Goal: Task Accomplishment & Management: Complete application form

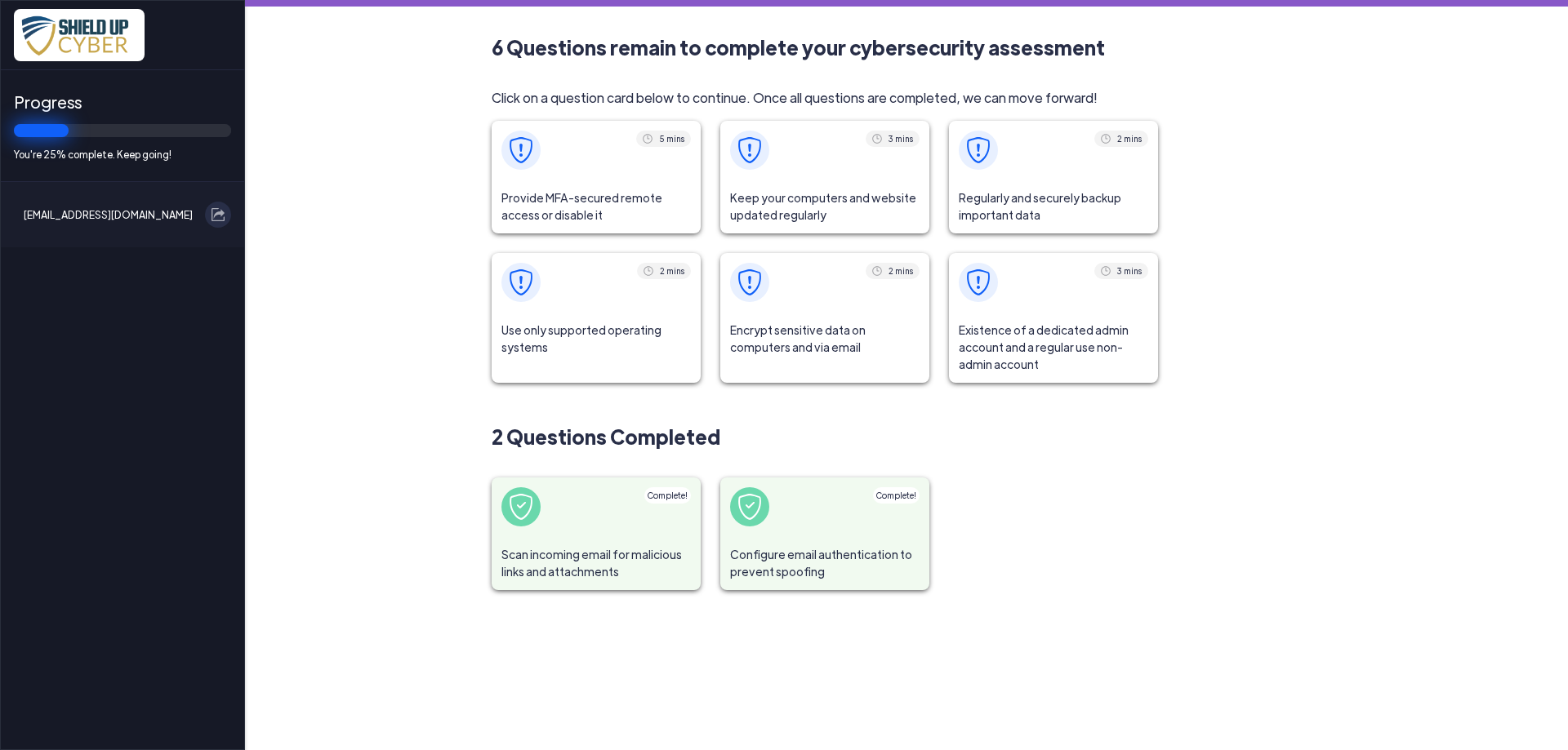
click at [589, 172] on span at bounding box center [596, 150] width 209 height 59
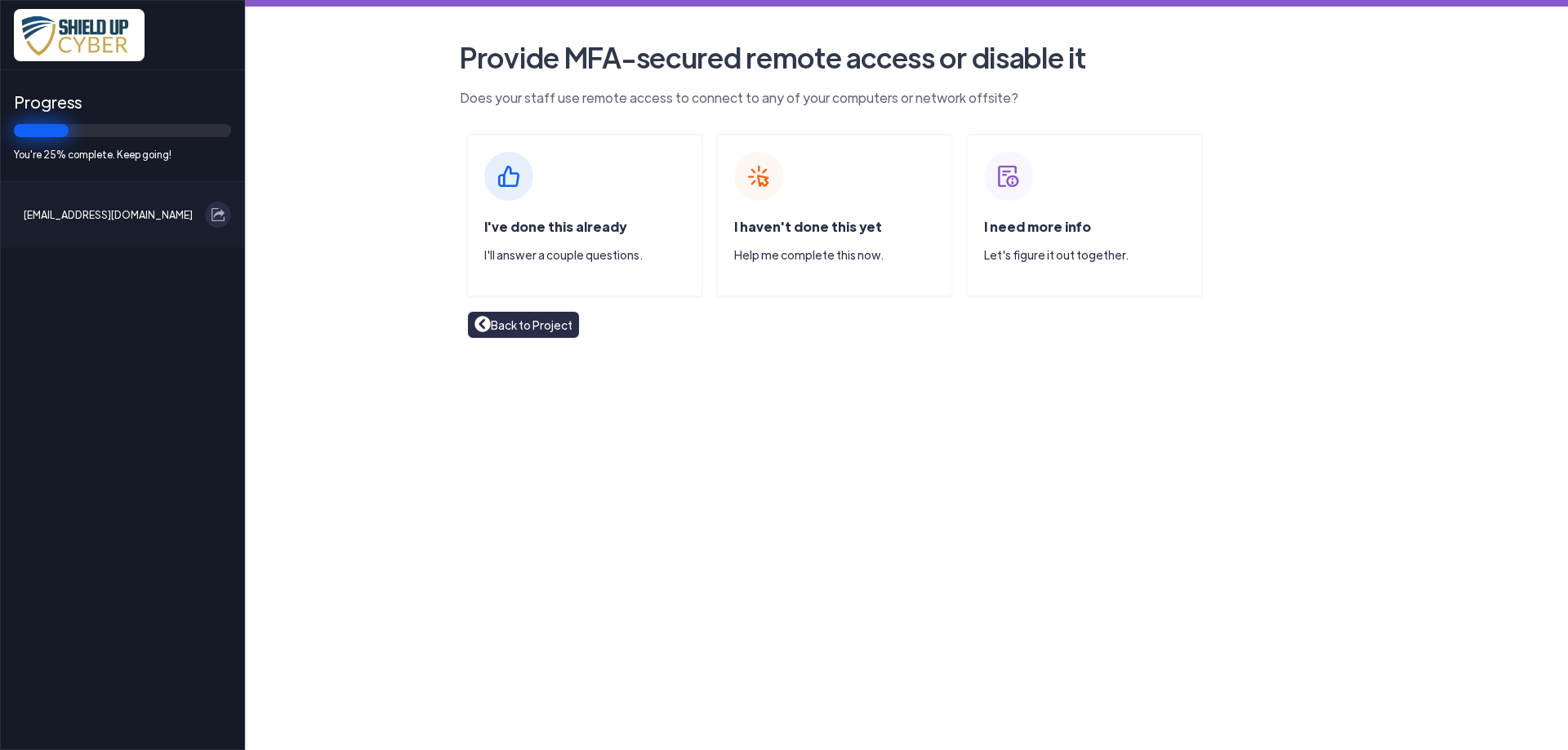
click at [517, 181] on img at bounding box center [509, 177] width 49 height 49
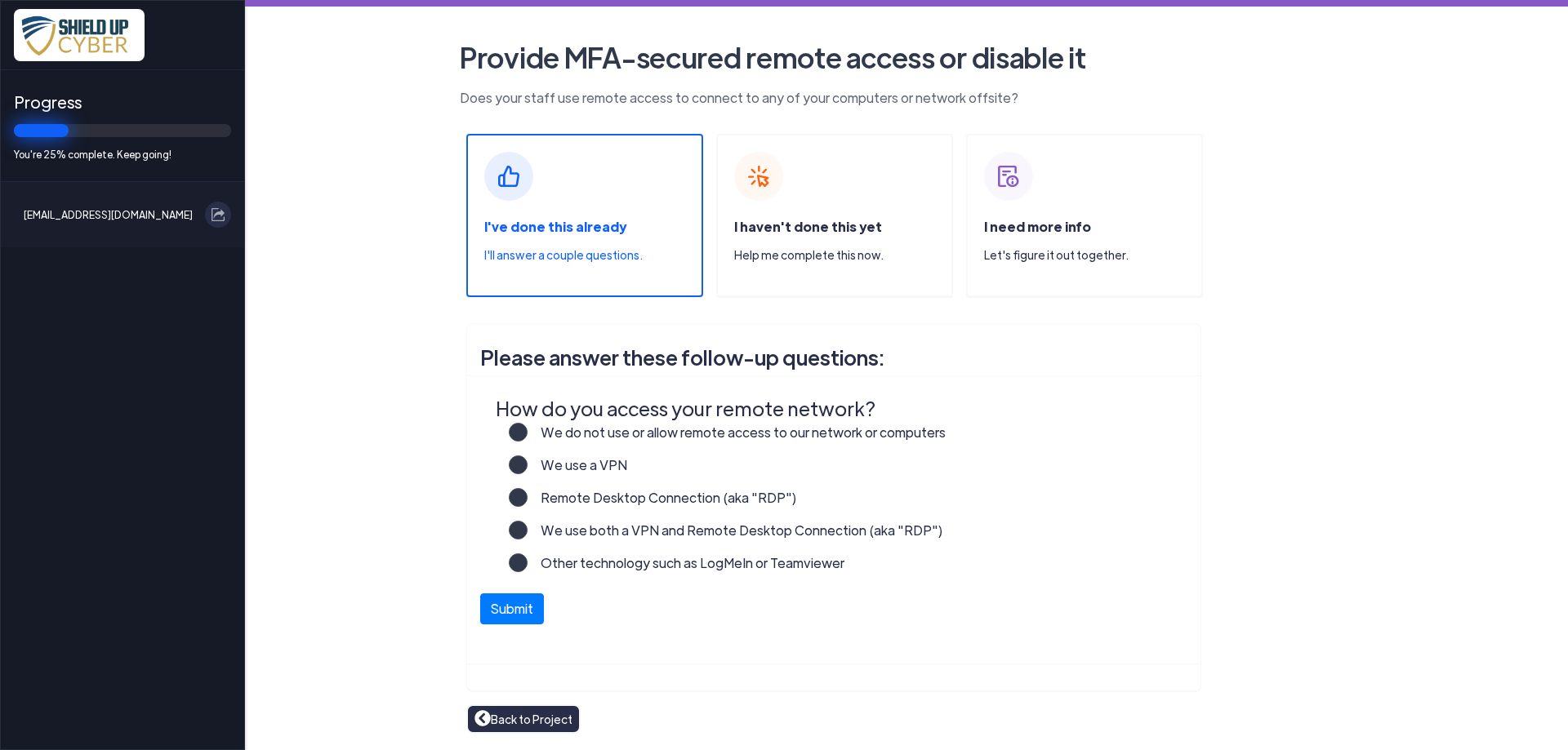
click at [527, 435] on label "We do not use or allow remote access to our network or computers" at bounding box center [736, 440] width 418 height 33
click at [0, 0] on input "We do not use or allow remote access to our network or computers" at bounding box center [0, 0] width 0 height 0
click at [510, 607] on button "Submit" at bounding box center [512, 605] width 64 height 31
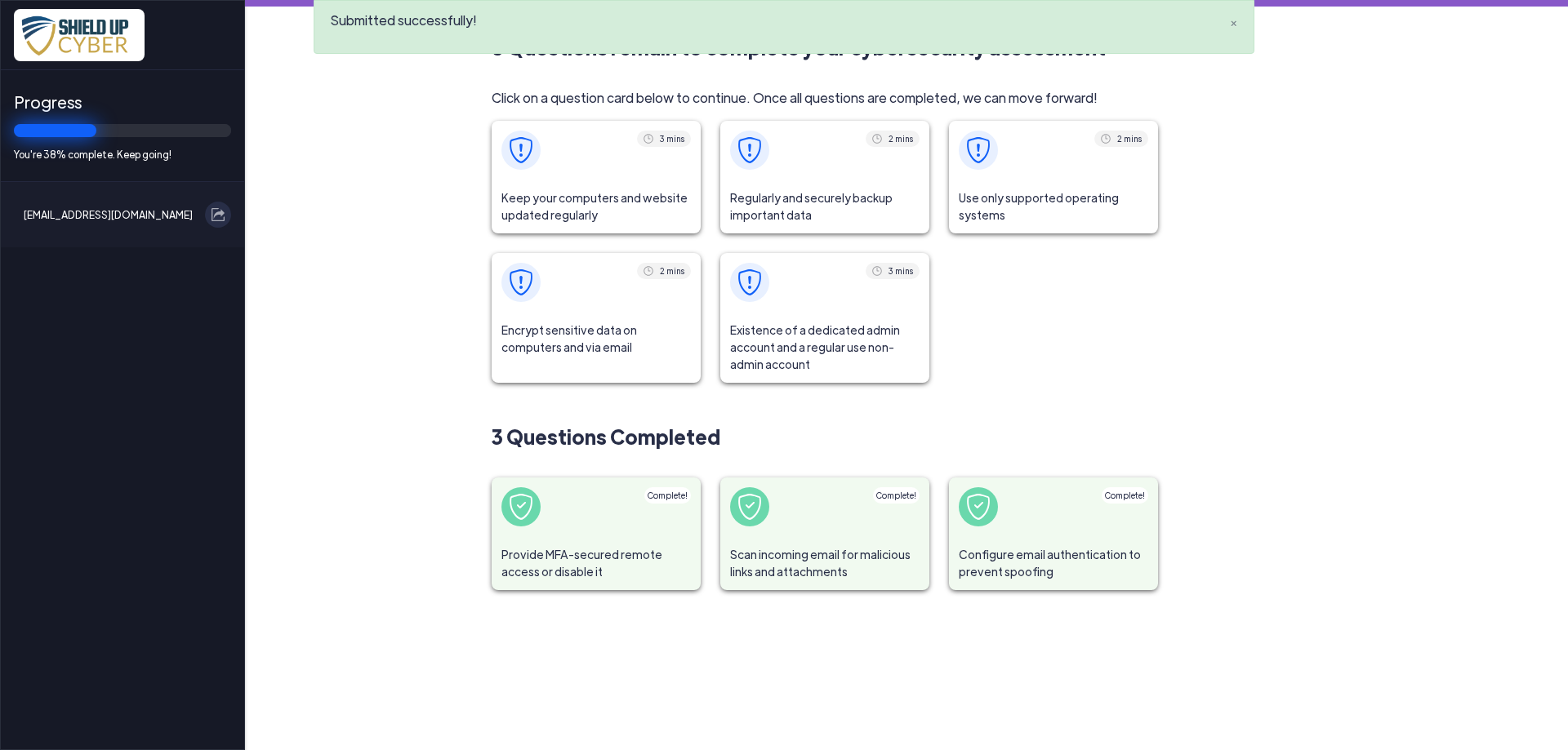
click at [599, 168] on span at bounding box center [596, 150] width 209 height 59
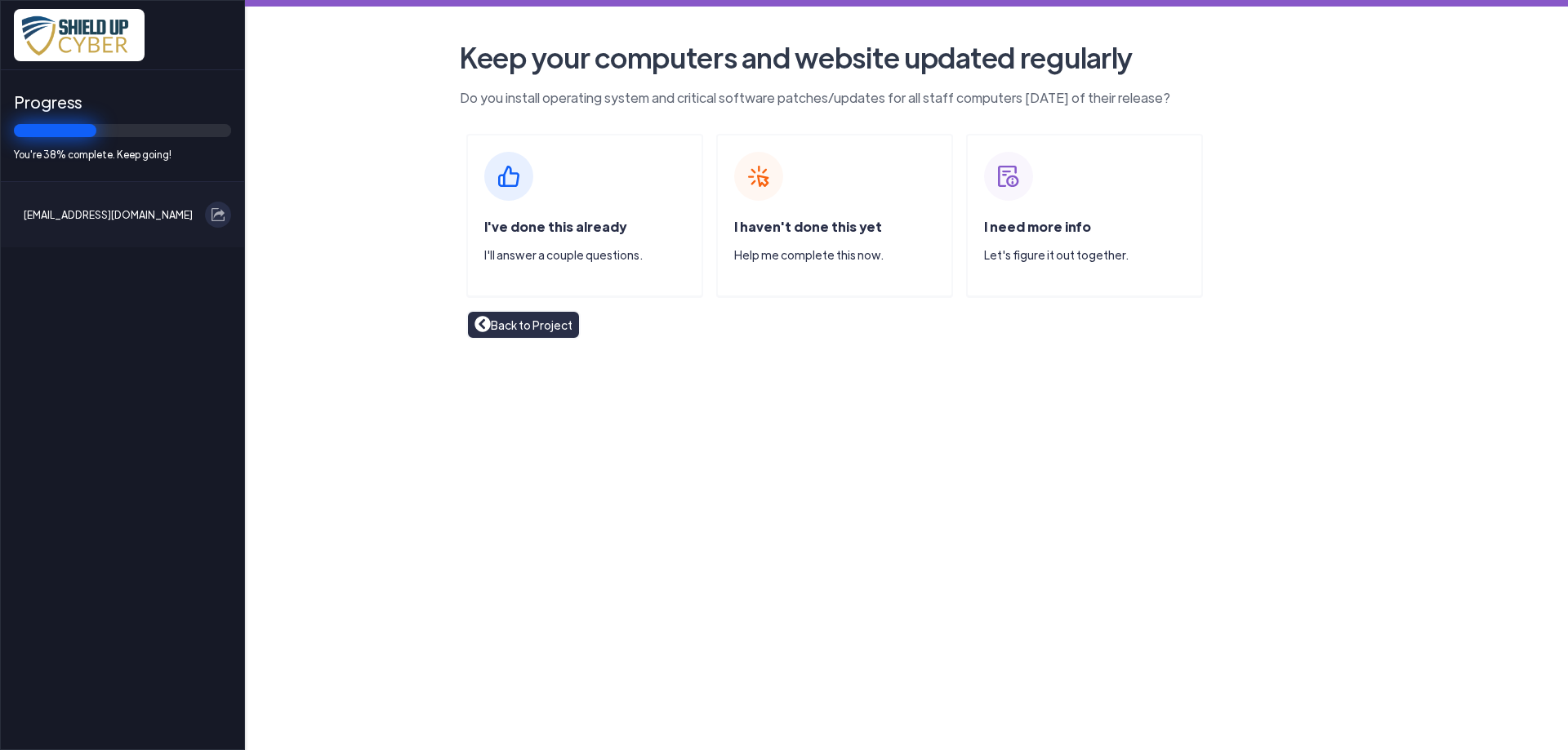
click at [569, 218] on span "I've done this already" at bounding box center [555, 227] width 142 height 17
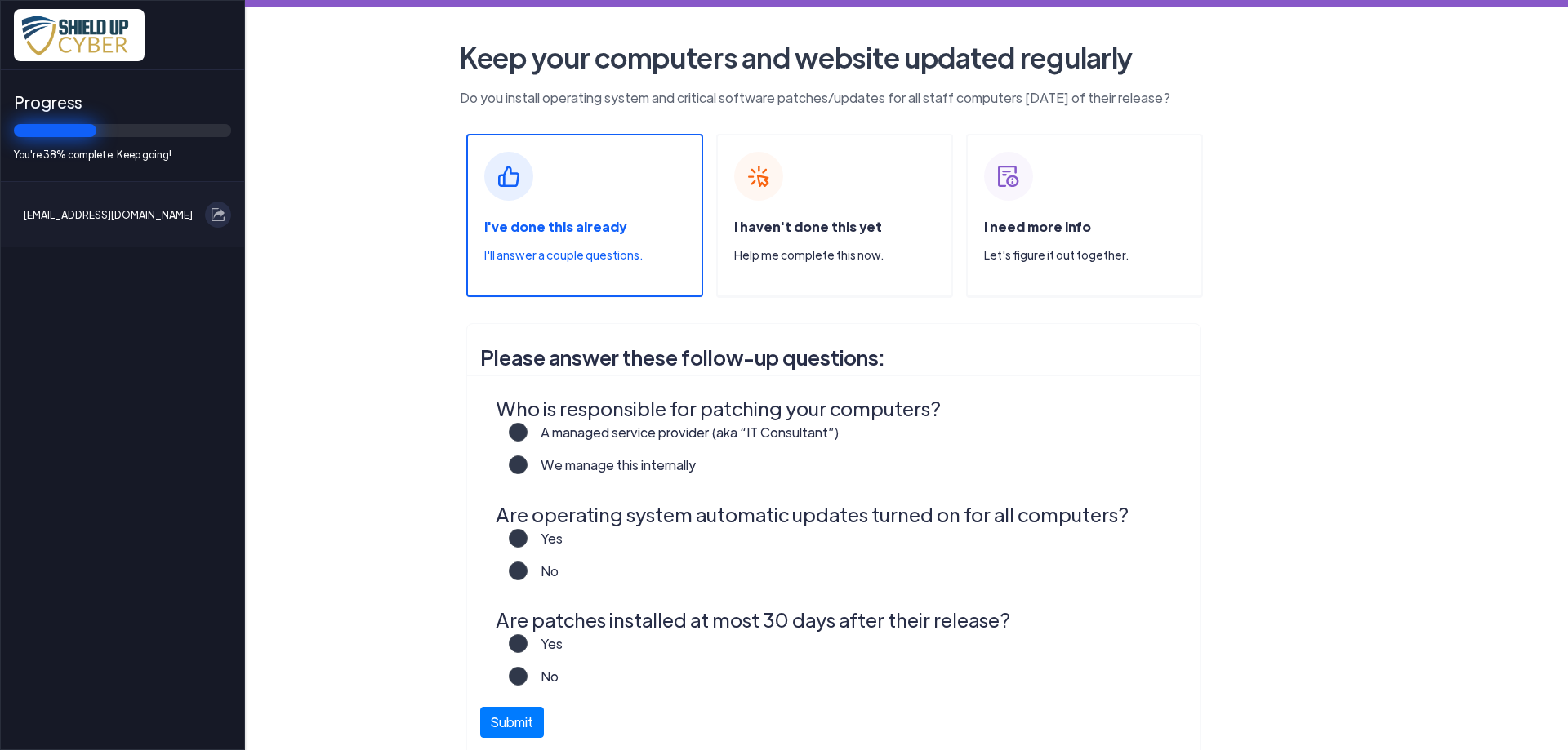
click at [527, 468] on label "We manage this internally" at bounding box center [611, 472] width 168 height 33
click at [0, 0] on input "We manage this internally" at bounding box center [0, 0] width 0 height 0
click at [527, 548] on label "Yes" at bounding box center [545, 545] width 36 height 33
click at [0, 0] on input "Yes" at bounding box center [0, 0] width 0 height 0
click at [527, 648] on label "Yes" at bounding box center [545, 651] width 36 height 33
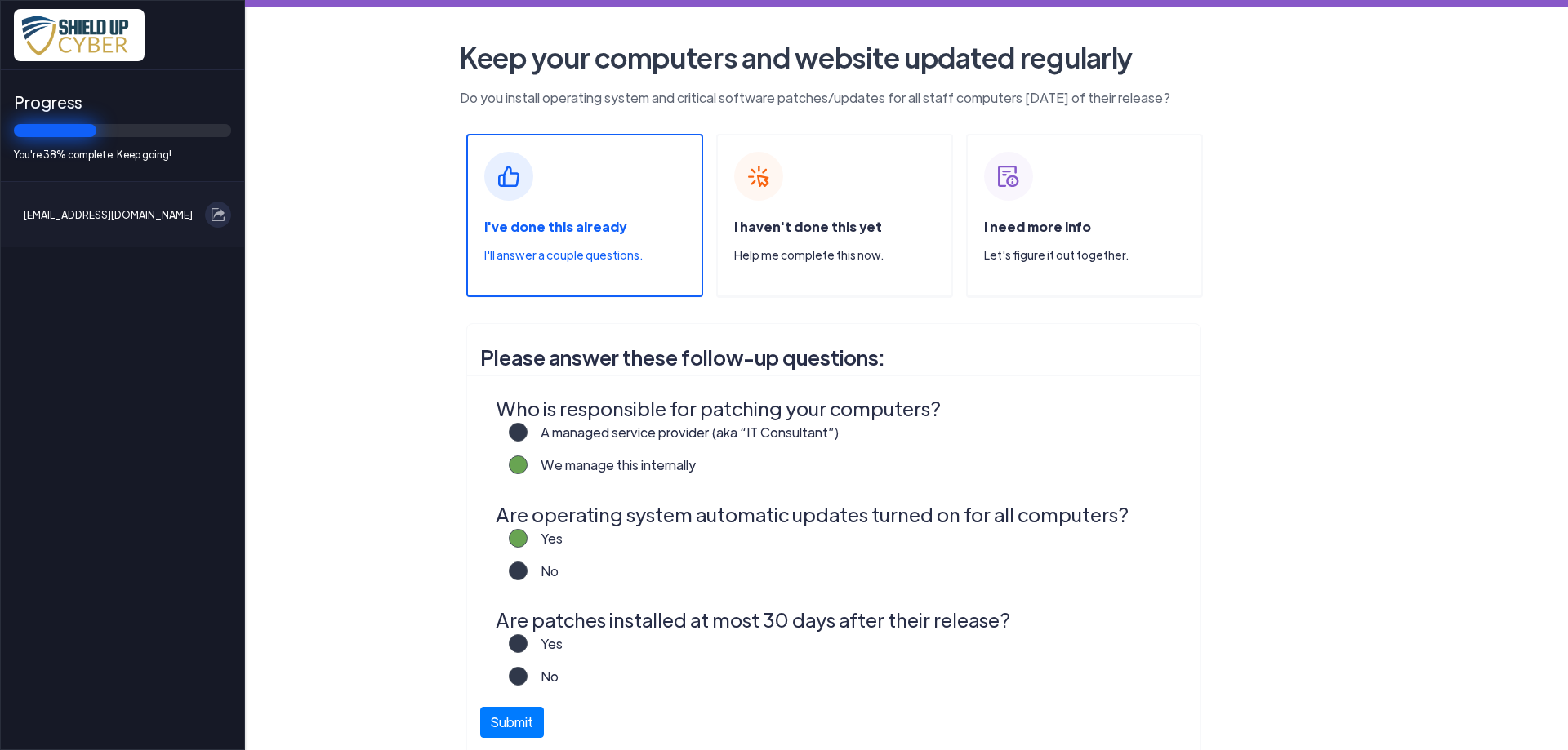
click at [0, 0] on input "Yes" at bounding box center [0, 0] width 0 height 0
click at [524, 723] on button "Submit" at bounding box center [512, 718] width 64 height 31
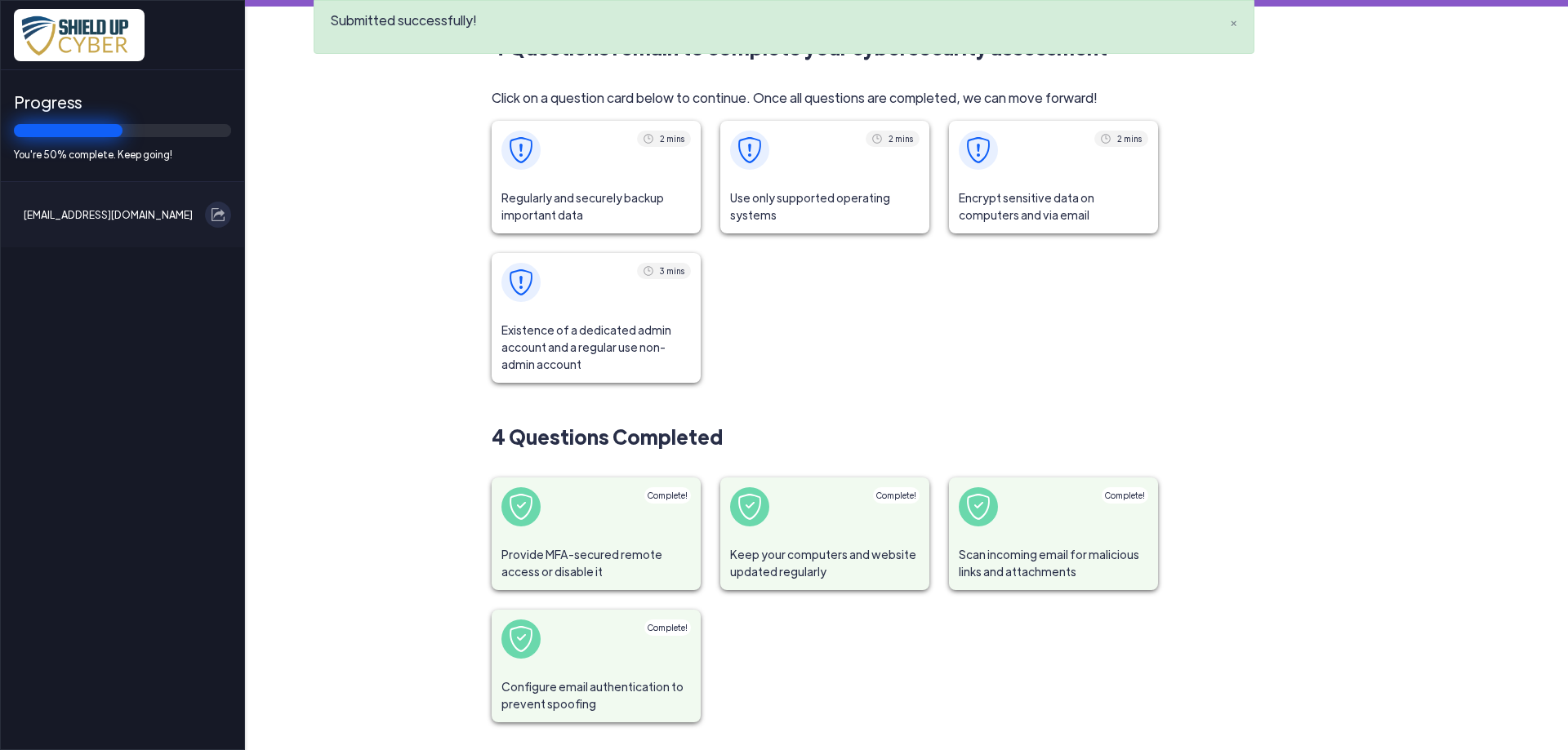
click at [555, 187] on span "Regularly and securely backup important data" at bounding box center [596, 206] width 209 height 54
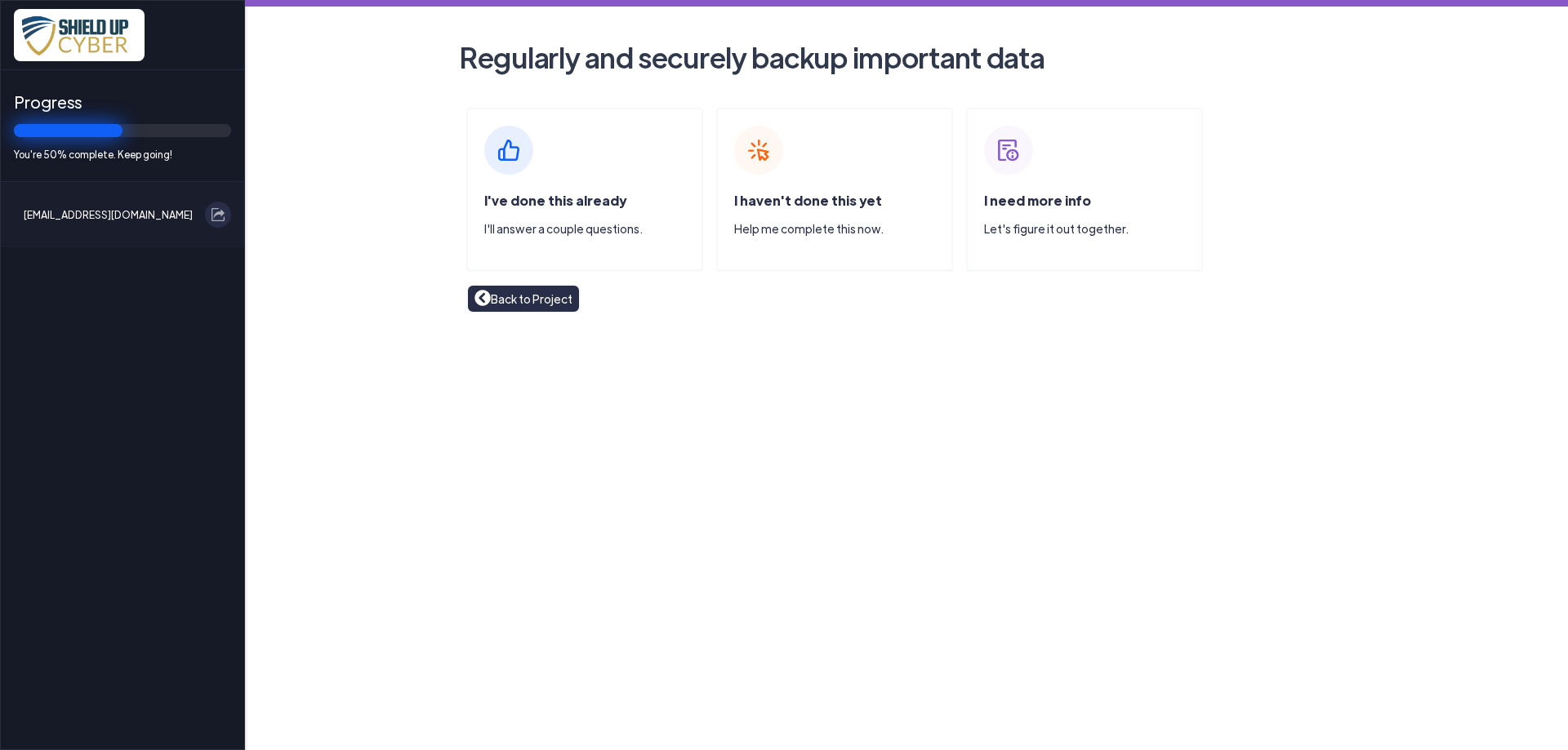
click at [594, 178] on div "I've done this already I'll answer a couple questions." at bounding box center [585, 188] width 237 height 163
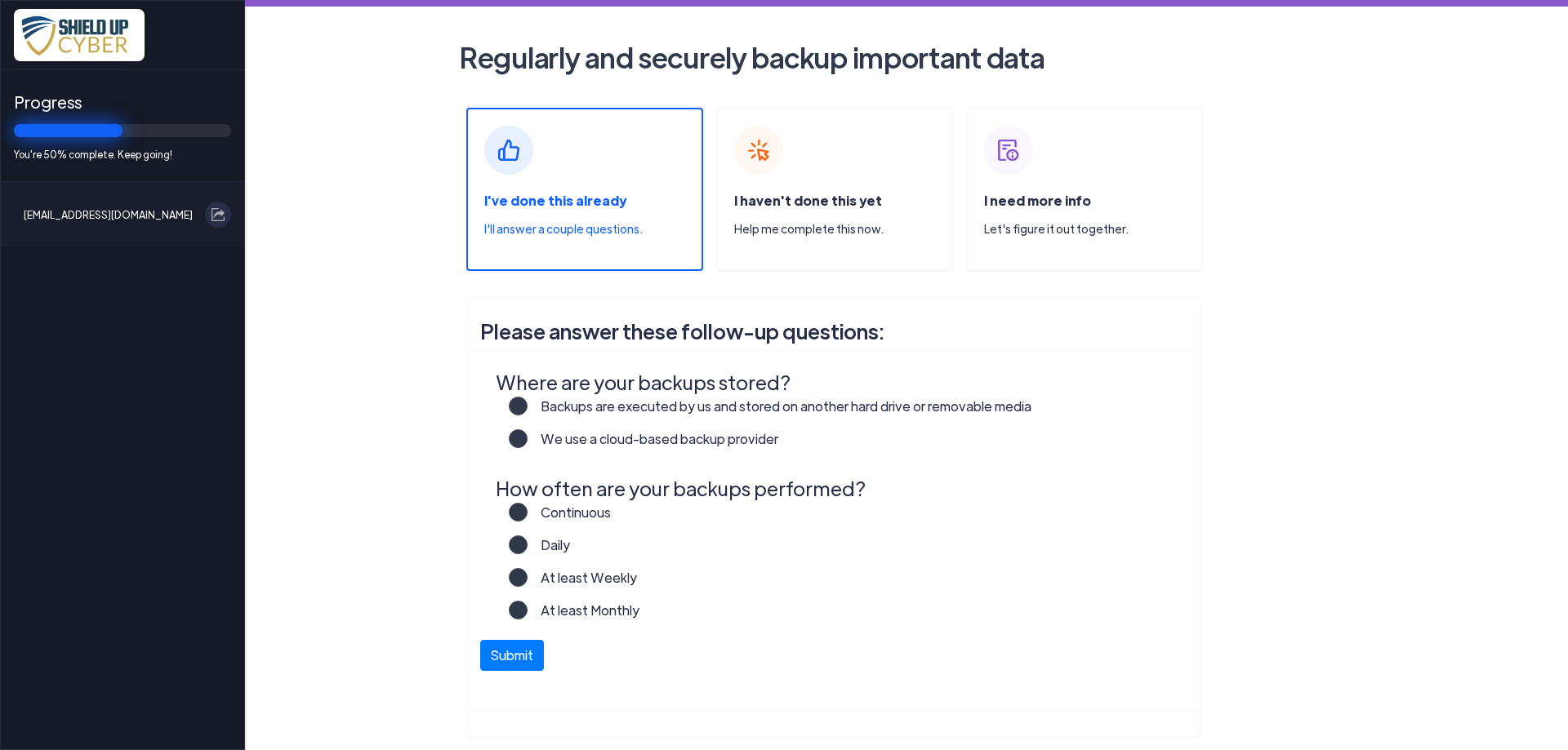
click at [521, 431] on span at bounding box center [518, 439] width 19 height 19
click at [527, 442] on label "We use a cloud-based backup provider" at bounding box center [652, 446] width 250 height 33
click at [0, 0] on input "We use a cloud-based backup provider" at bounding box center [0, 0] width 0 height 0
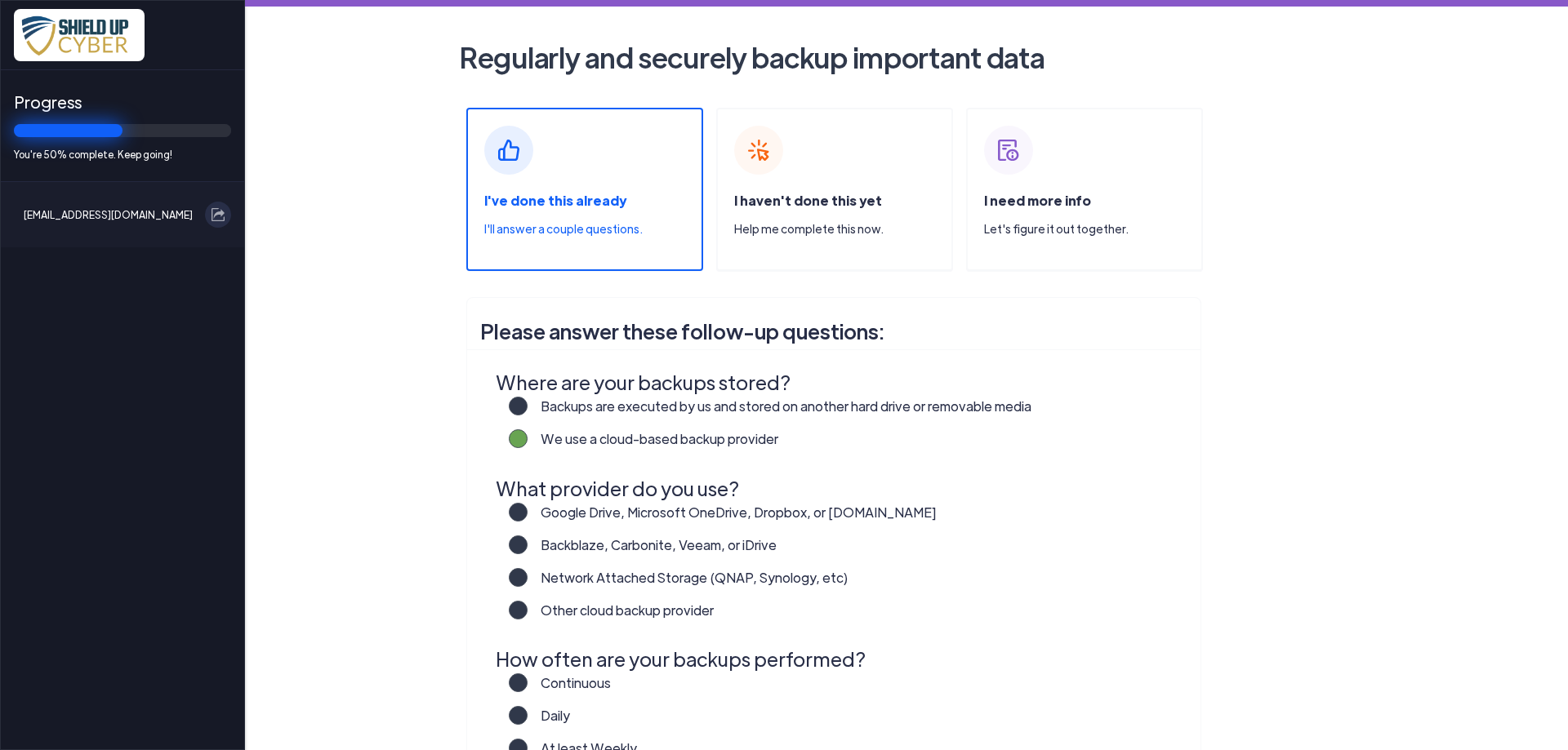
click at [527, 405] on label "Backups are executed by us and stored on another hard drive or removable media" at bounding box center [779, 413] width 504 height 33
click at [0, 0] on input "Backups are executed by us and stored on another hard drive or removable media" at bounding box center [0, 0] width 0 height 0
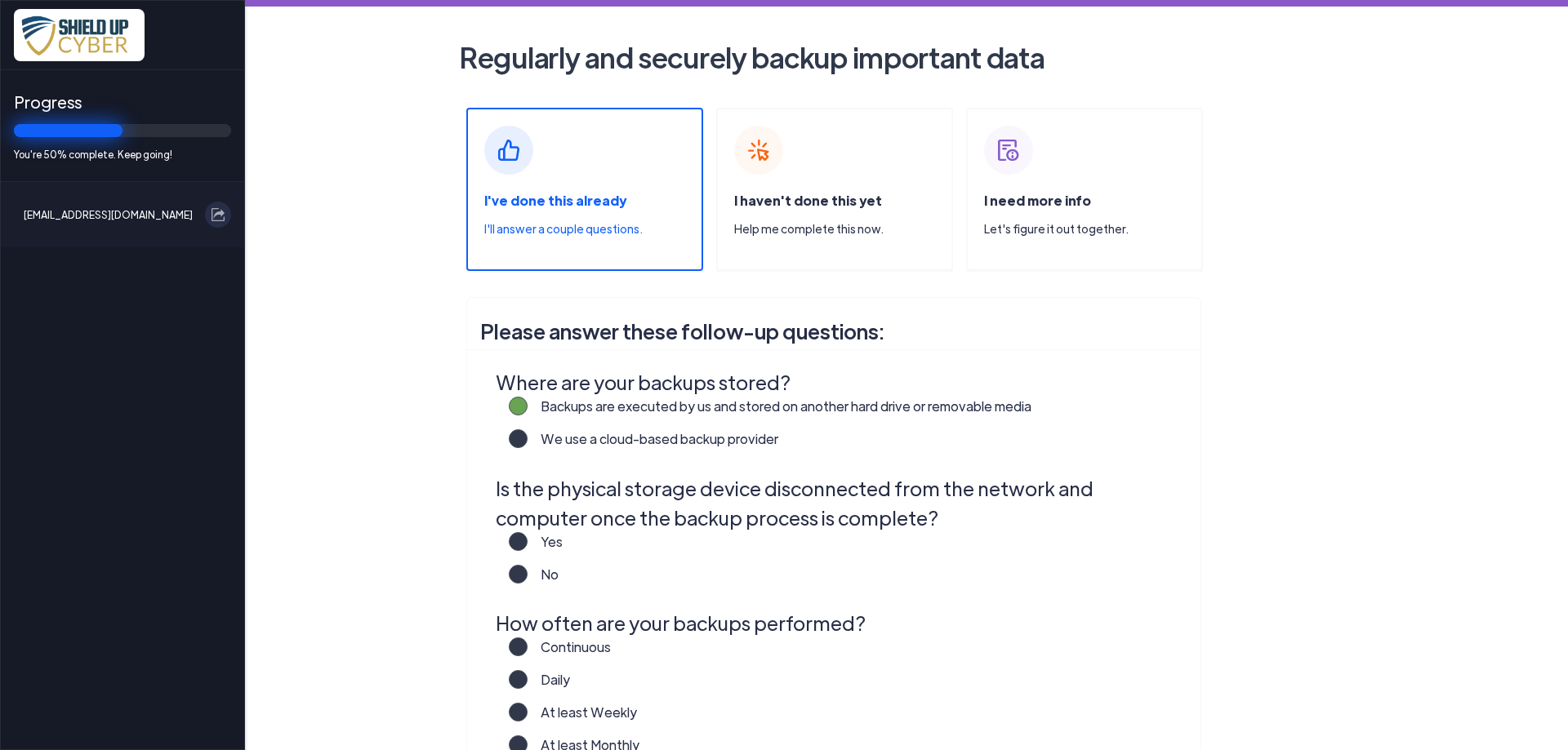
click at [527, 432] on label "We use a cloud-based backup provider" at bounding box center [652, 446] width 250 height 33
click at [0, 0] on input "We use a cloud-based backup provider" at bounding box center [0, 0] width 0 height 0
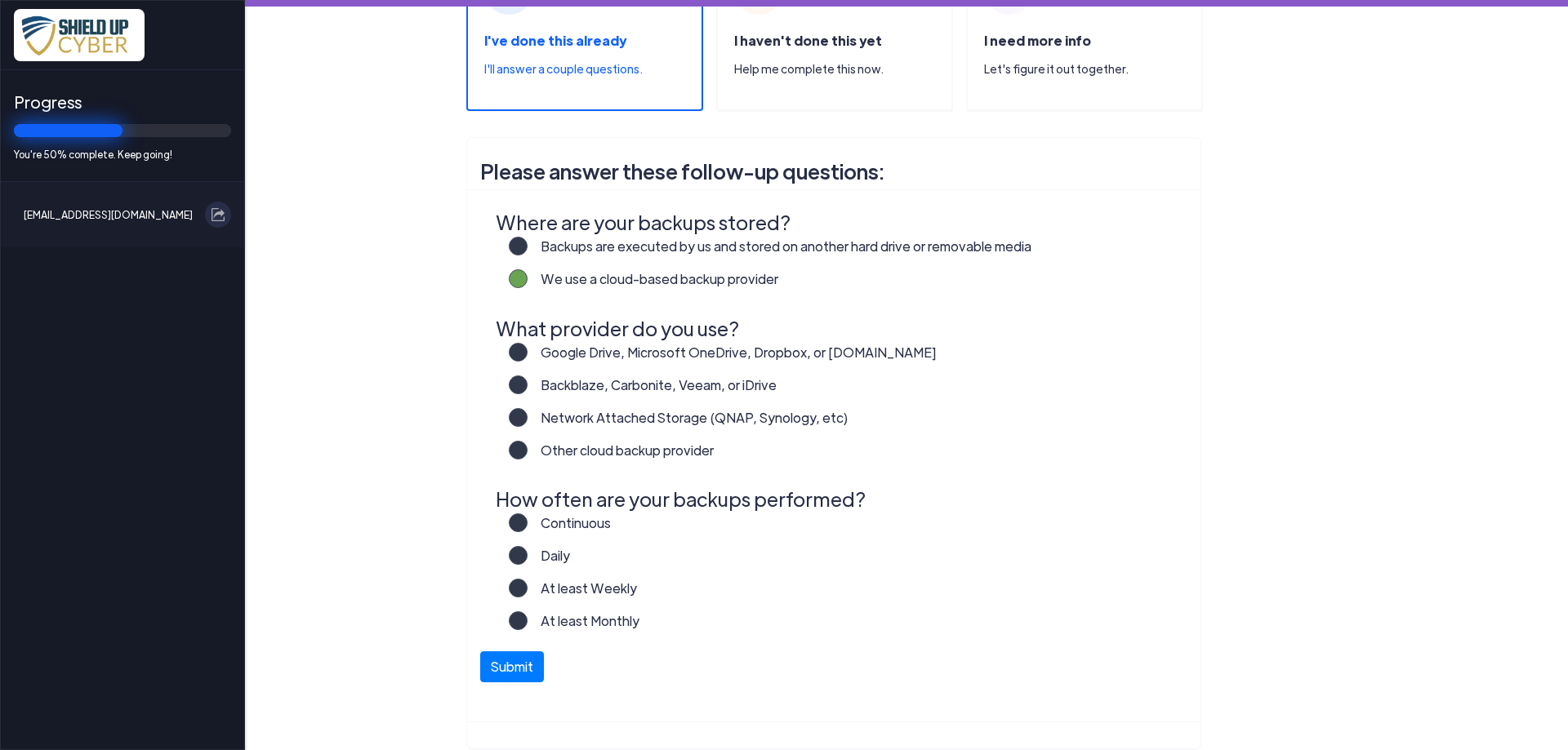
scroll to position [177, 0]
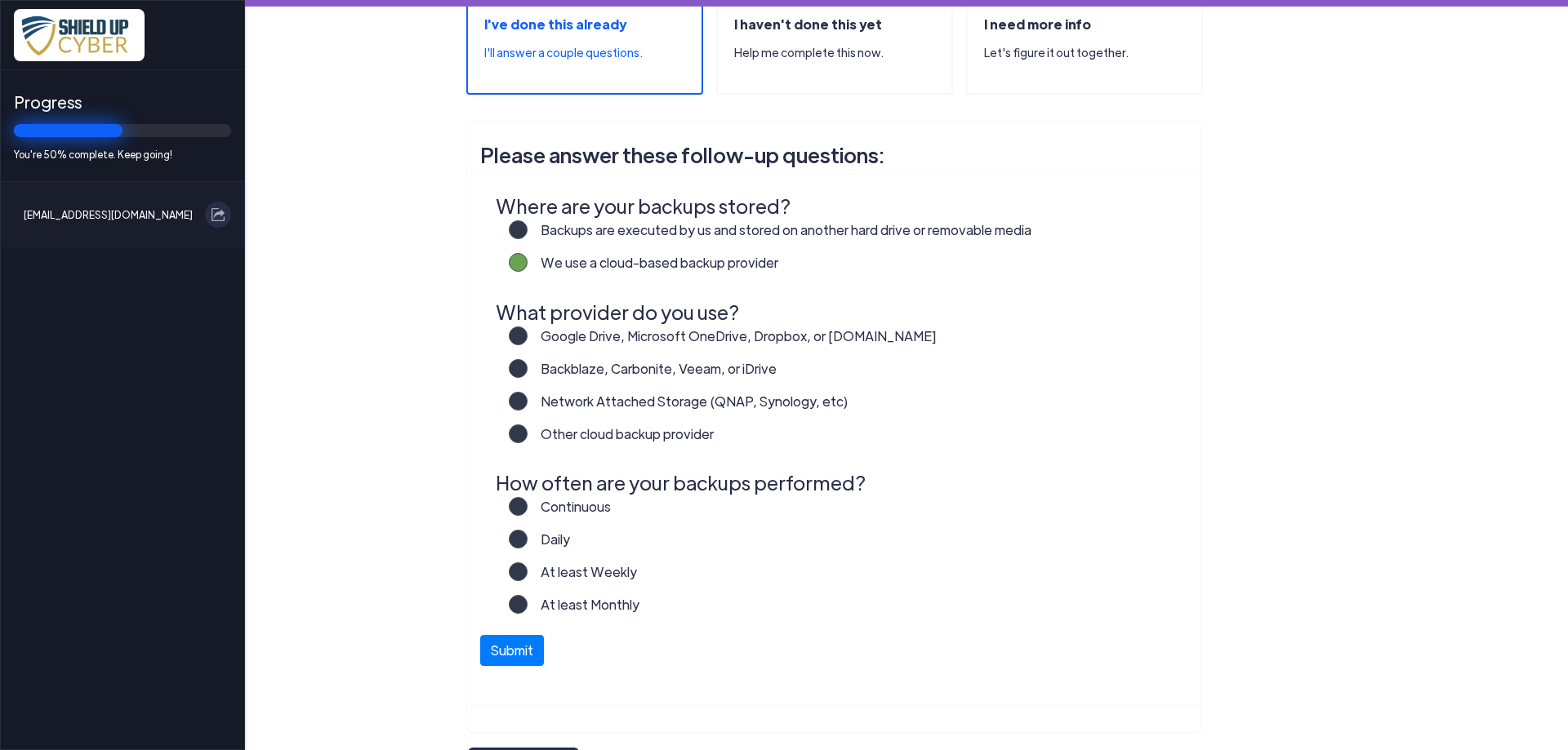
click at [527, 224] on label "Backups are executed by us and stored on another hard drive or removable media" at bounding box center [779, 237] width 504 height 33
click at [0, 0] on input "Backups are executed by us and stored on another hard drive or removable media" at bounding box center [0, 0] width 0 height 0
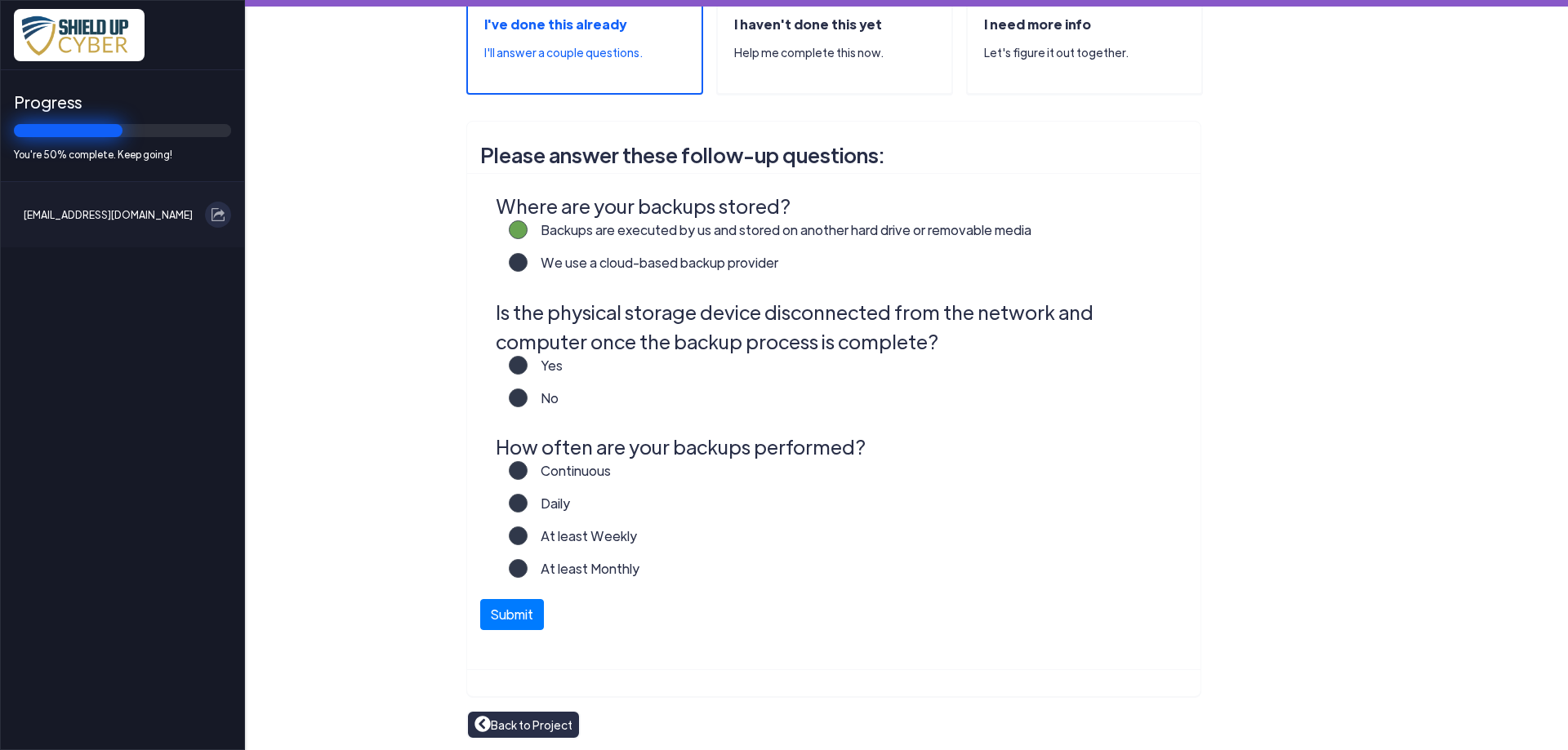
click at [527, 366] on label "Yes" at bounding box center [545, 372] width 36 height 33
click at [0, 0] on input "Yes" at bounding box center [0, 0] width 0 height 0
click at [527, 471] on label "Continuous" at bounding box center [568, 478] width 83 height 33
click at [0, 0] on input "Continuous" at bounding box center [0, 0] width 0 height 0
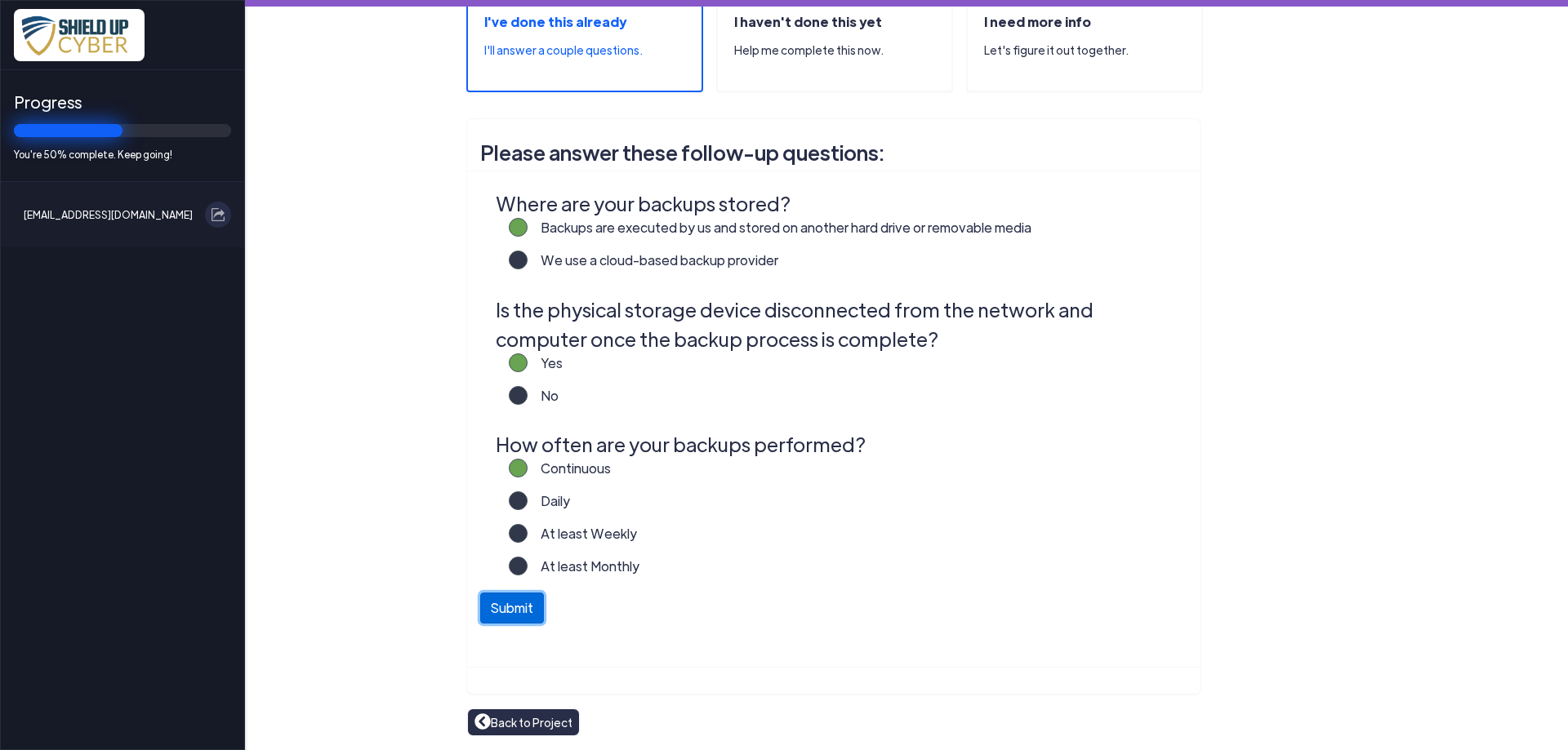
click at [508, 614] on button "Submit" at bounding box center [512, 608] width 64 height 31
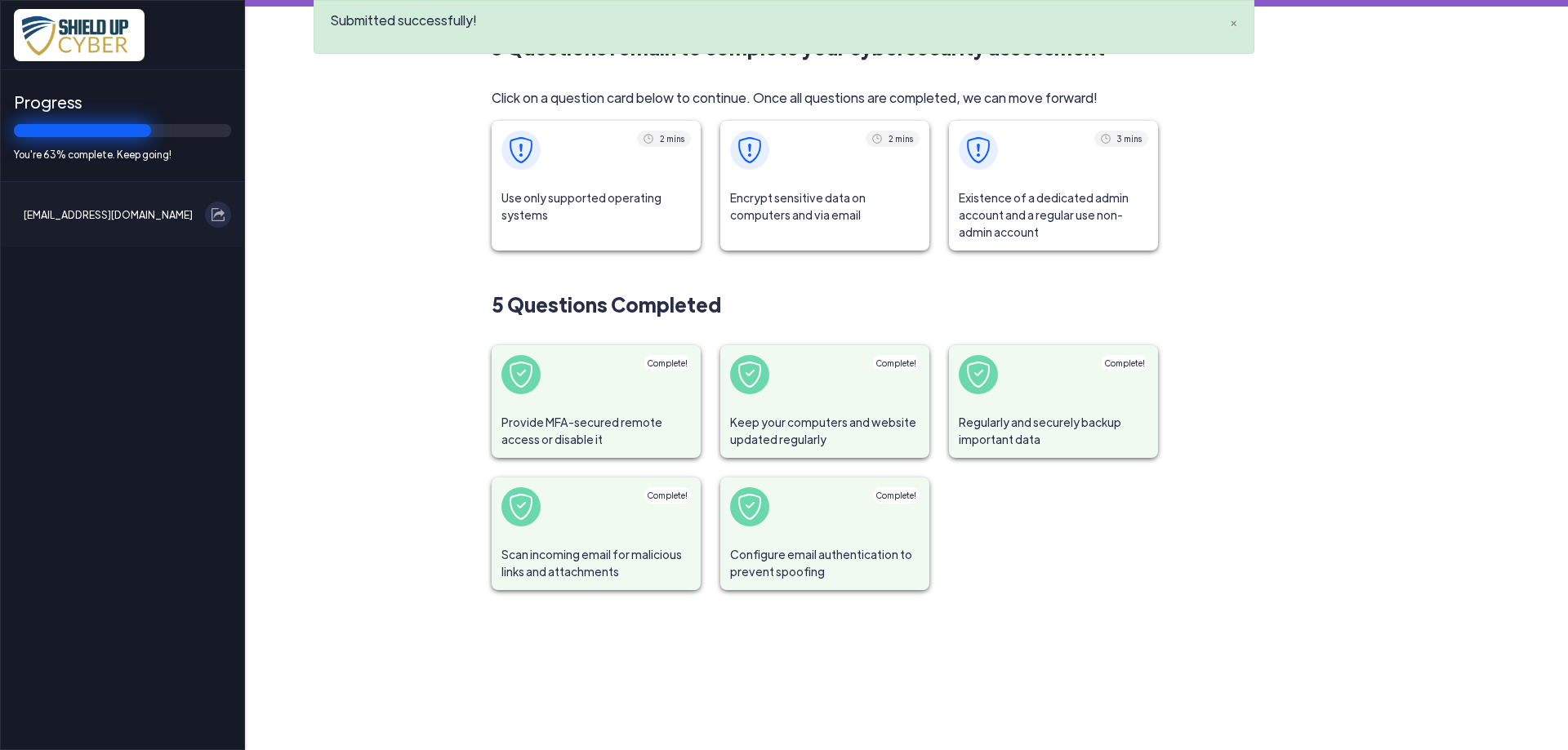
click at [611, 207] on span "Use only supported operating systems" at bounding box center [596, 206] width 209 height 54
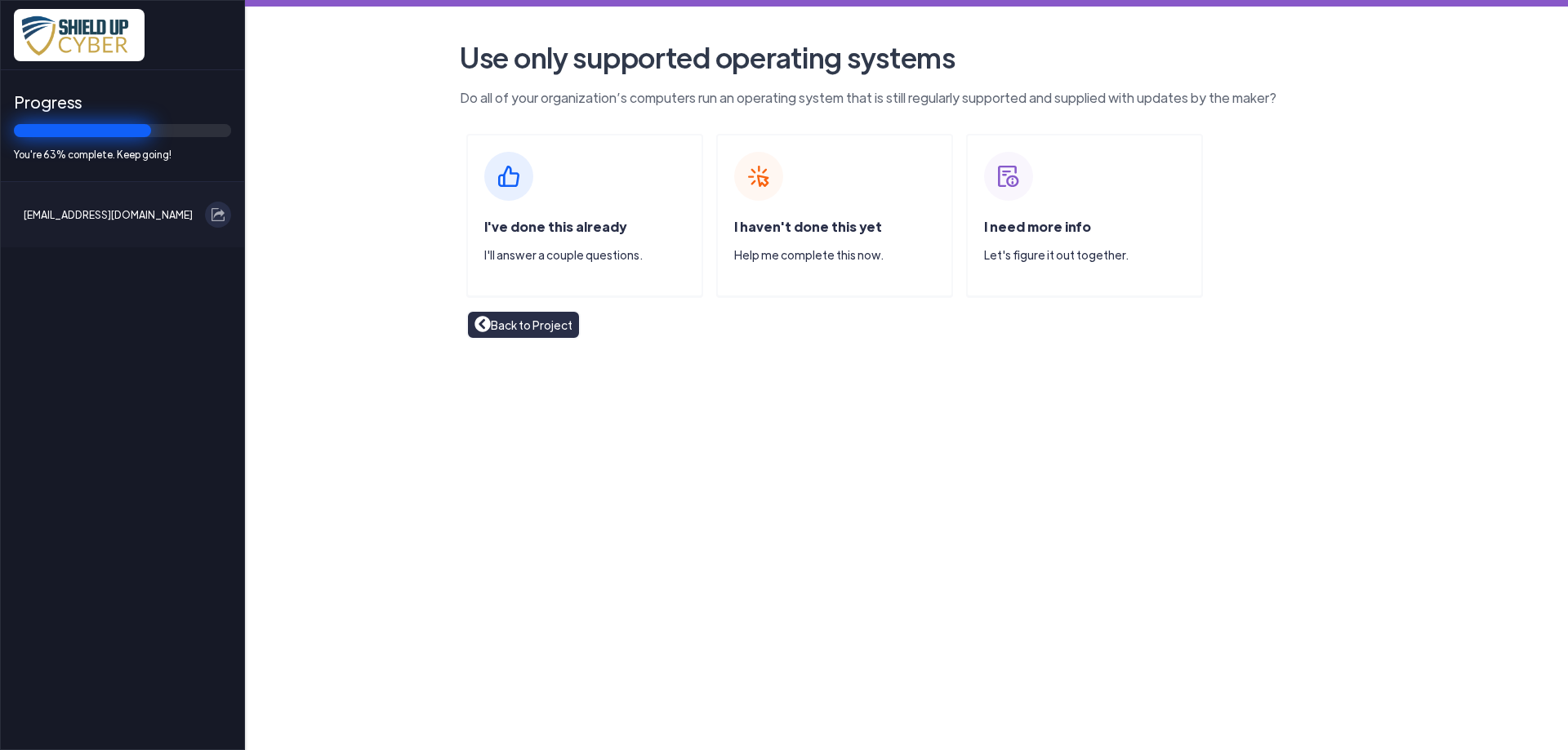
click at [598, 216] on div "I've done this already I'll answer a couple questions." at bounding box center [585, 215] width 237 height 163
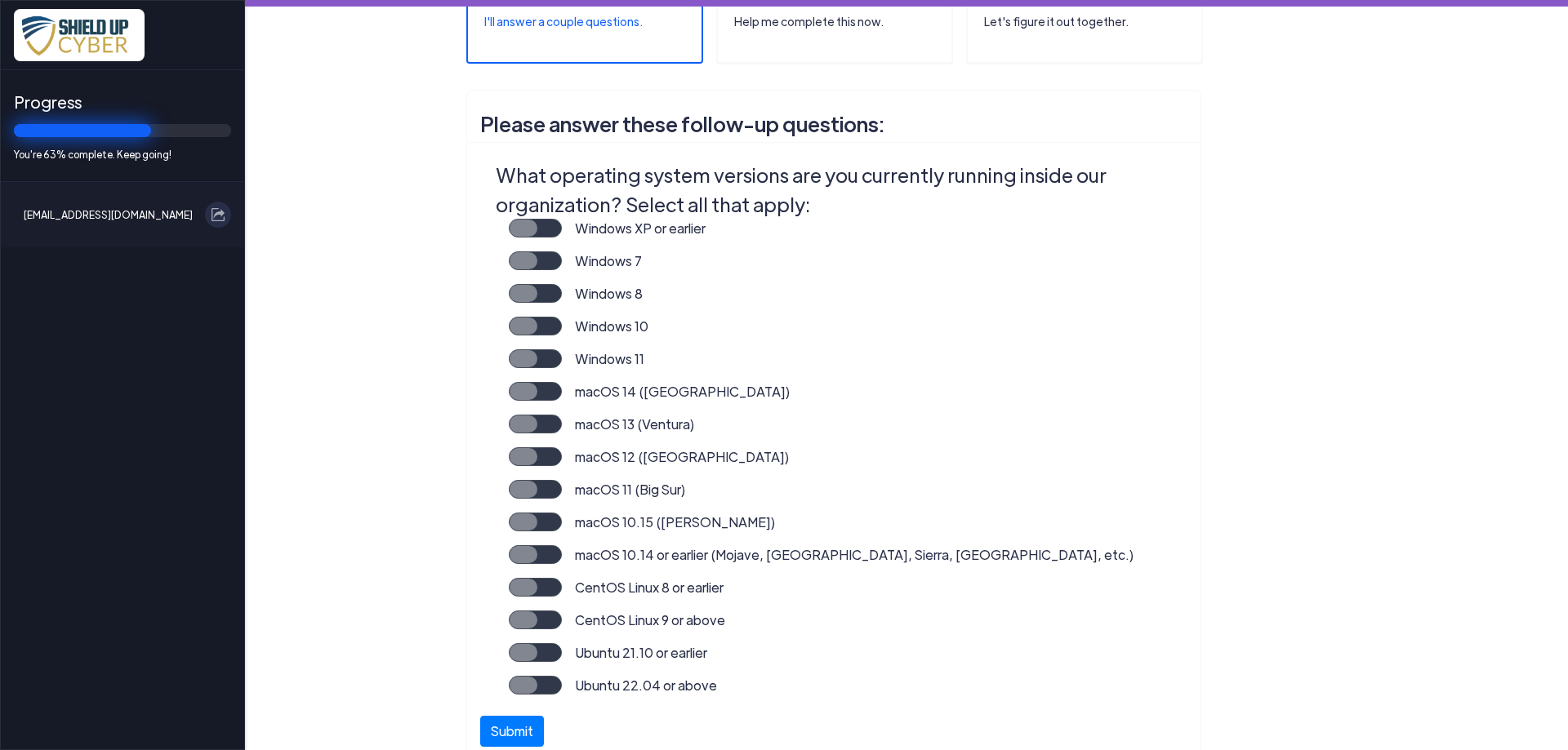
scroll to position [265, 0]
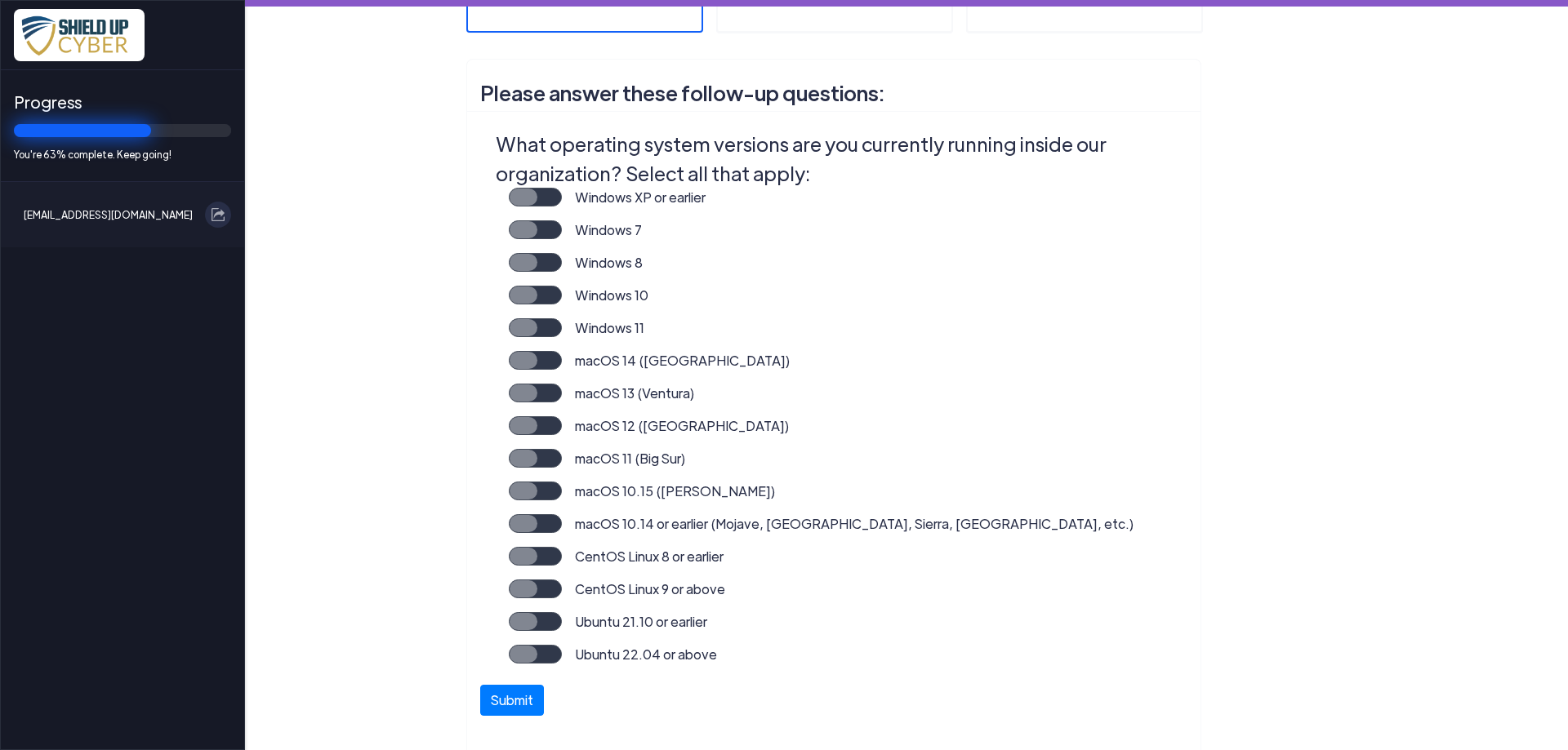
click at [562, 329] on label "Windows 11" at bounding box center [603, 335] width 83 height 33
click at [0, 0] on input "Windows 11" at bounding box center [0, 0] width 0 height 0
click at [527, 685] on button "Submit" at bounding box center [512, 696] width 64 height 31
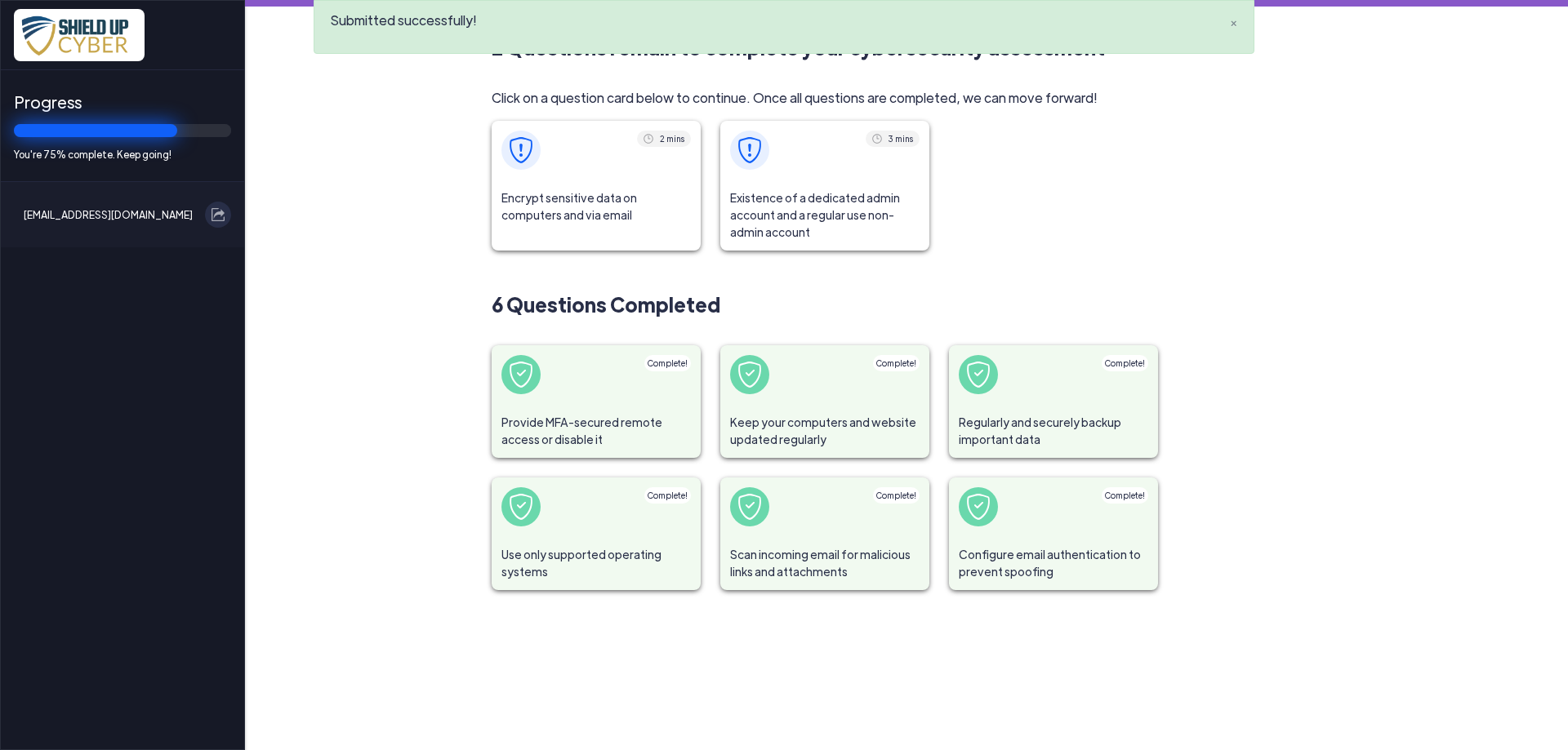
click at [577, 223] on span "Encrypt sensitive data on computers and via email" at bounding box center [596, 206] width 209 height 54
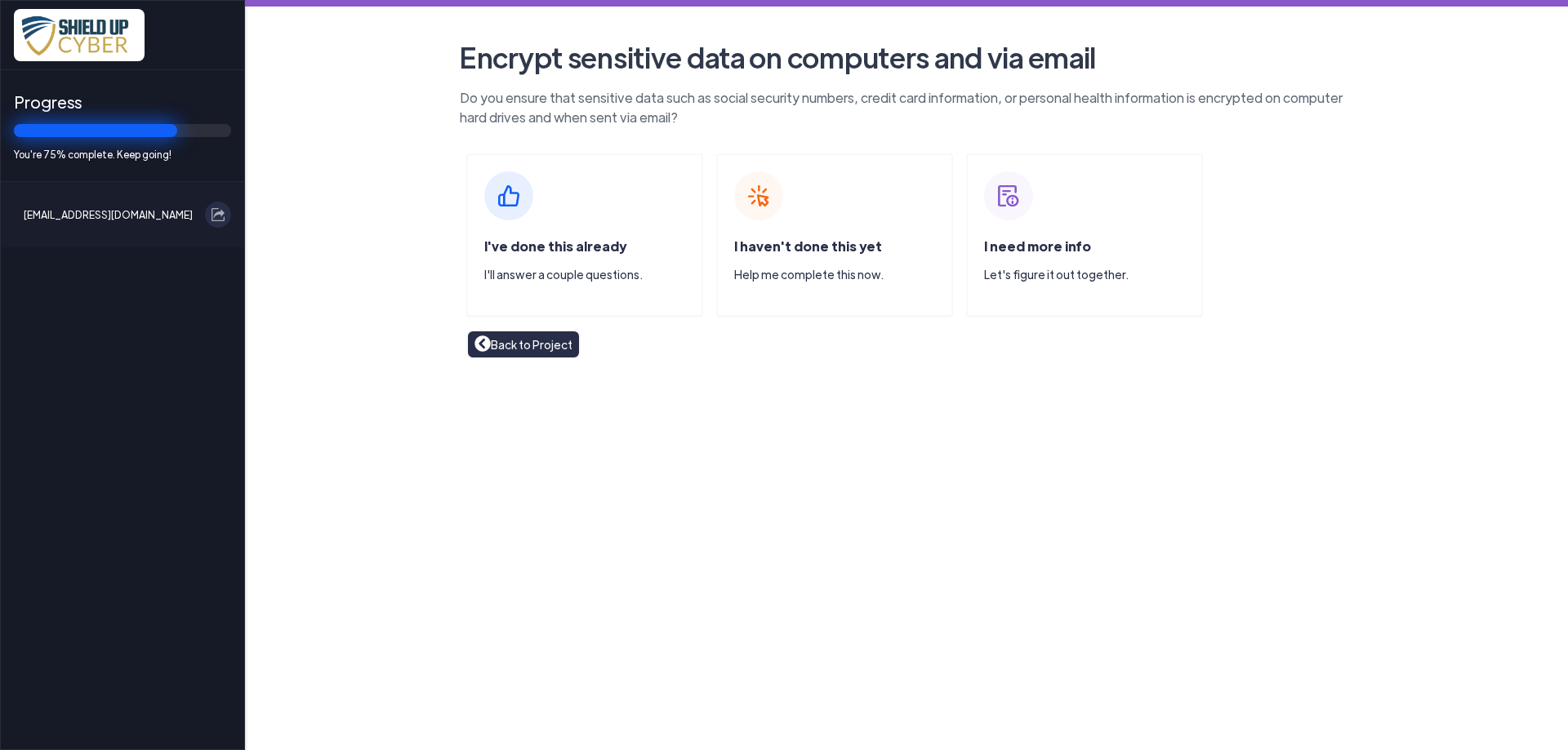
click at [575, 198] on div "I've done this already I'll answer a couple questions." at bounding box center [585, 235] width 237 height 163
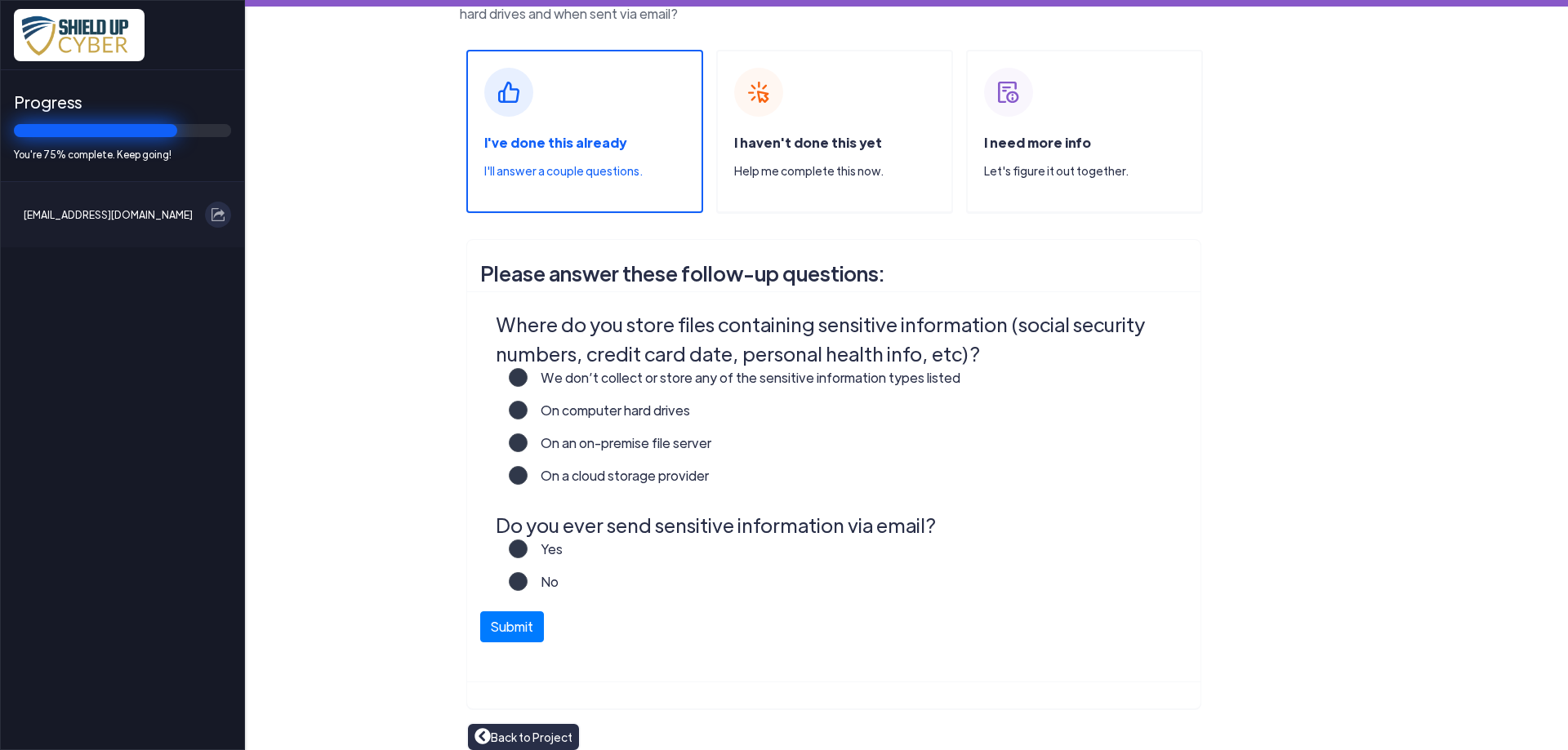
scroll to position [118, 0]
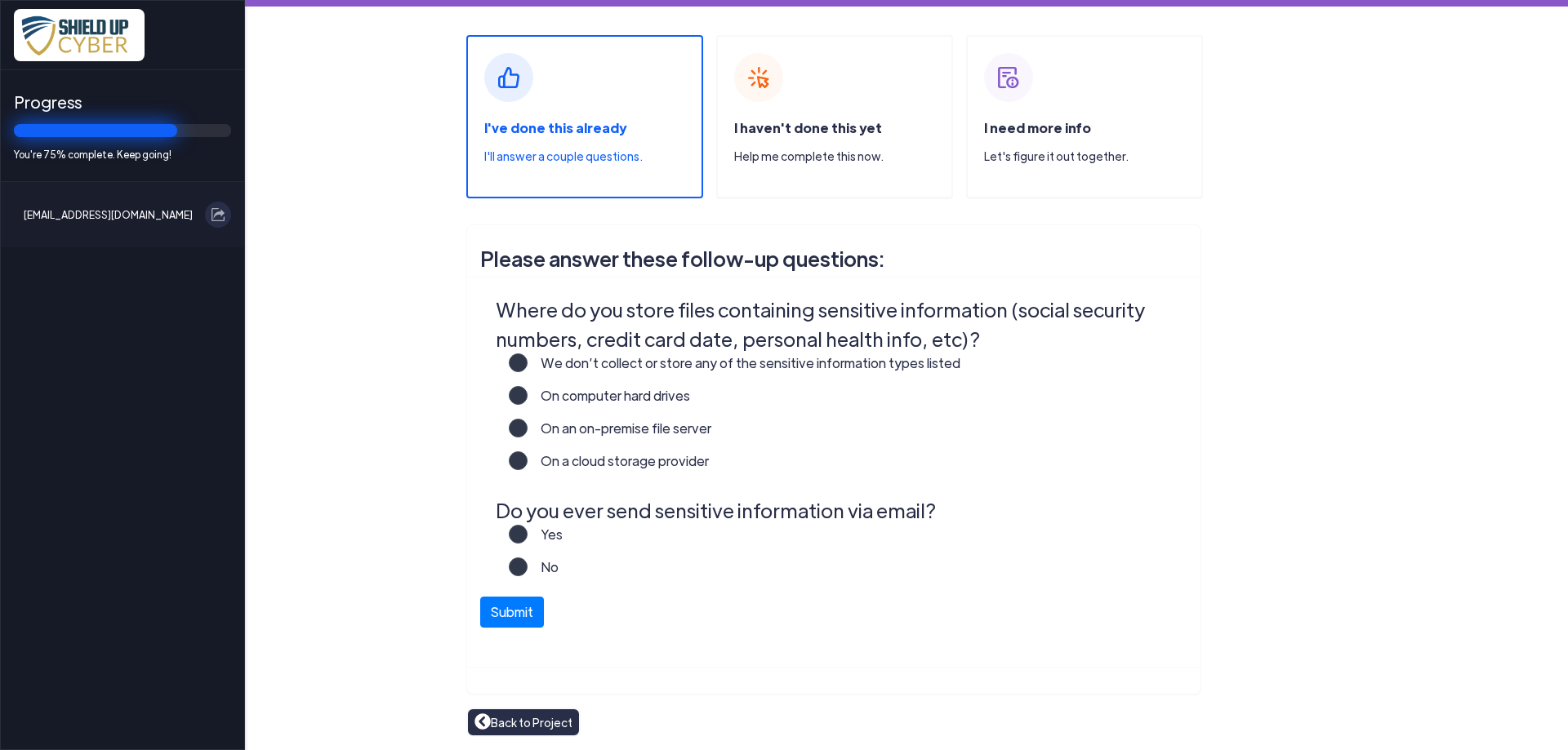
click at [527, 365] on label "We don’t collect or store any of the sensitive information types listed" at bounding box center [743, 370] width 433 height 33
click at [0, 0] on input "We don’t collect or store any of the sensitive information types listed" at bounding box center [0, 0] width 0 height 0
click at [527, 566] on label "No" at bounding box center [543, 574] width 31 height 33
click at [0, 0] on input "No" at bounding box center [0, 0] width 0 height 0
click at [489, 613] on button "Submit" at bounding box center [512, 608] width 64 height 31
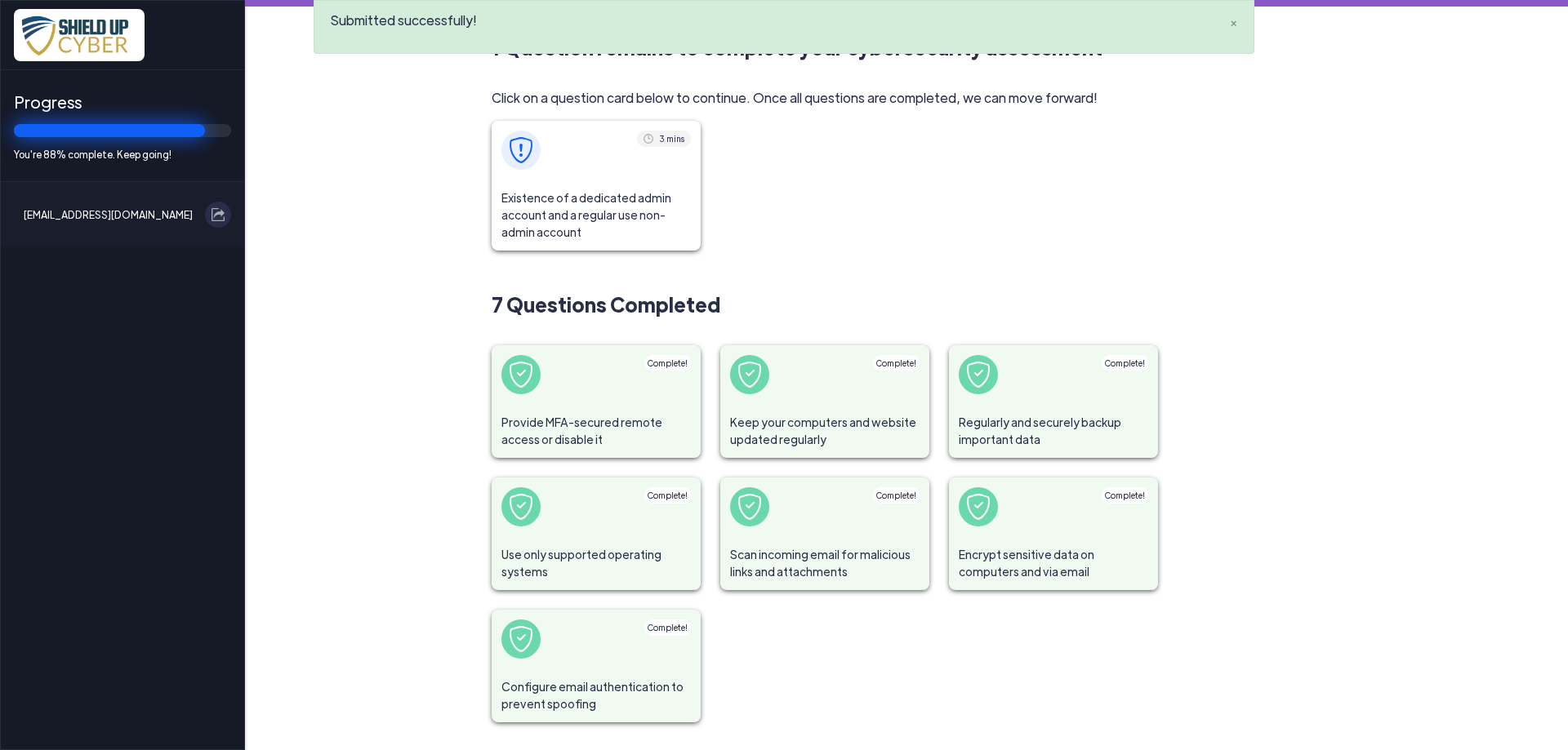
click at [625, 222] on span "Existence of a dedicated admin account and a regular use non-admin account" at bounding box center [596, 215] width 209 height 71
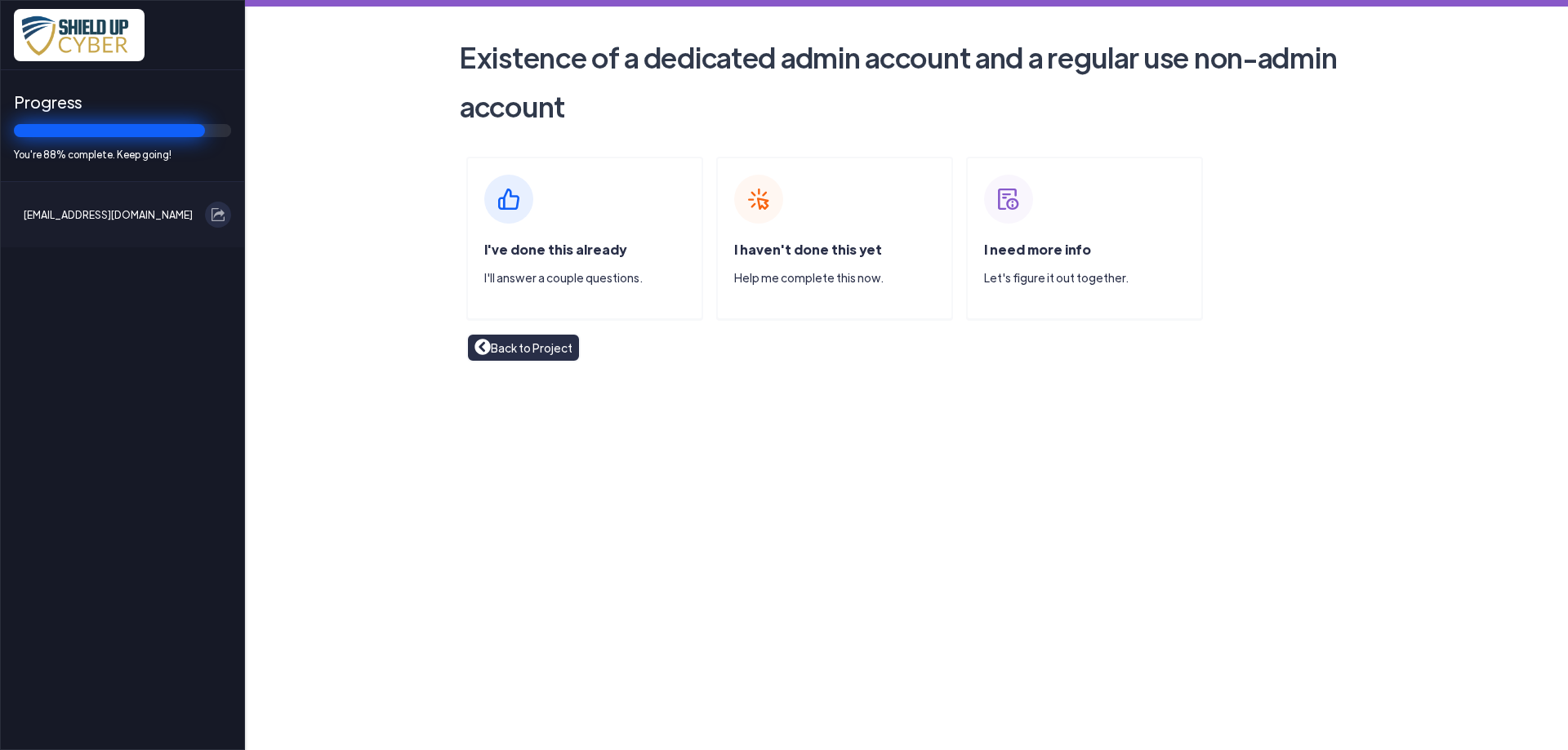
click at [624, 226] on div "I've done this already I'll answer a couple questions." at bounding box center [585, 238] width 237 height 163
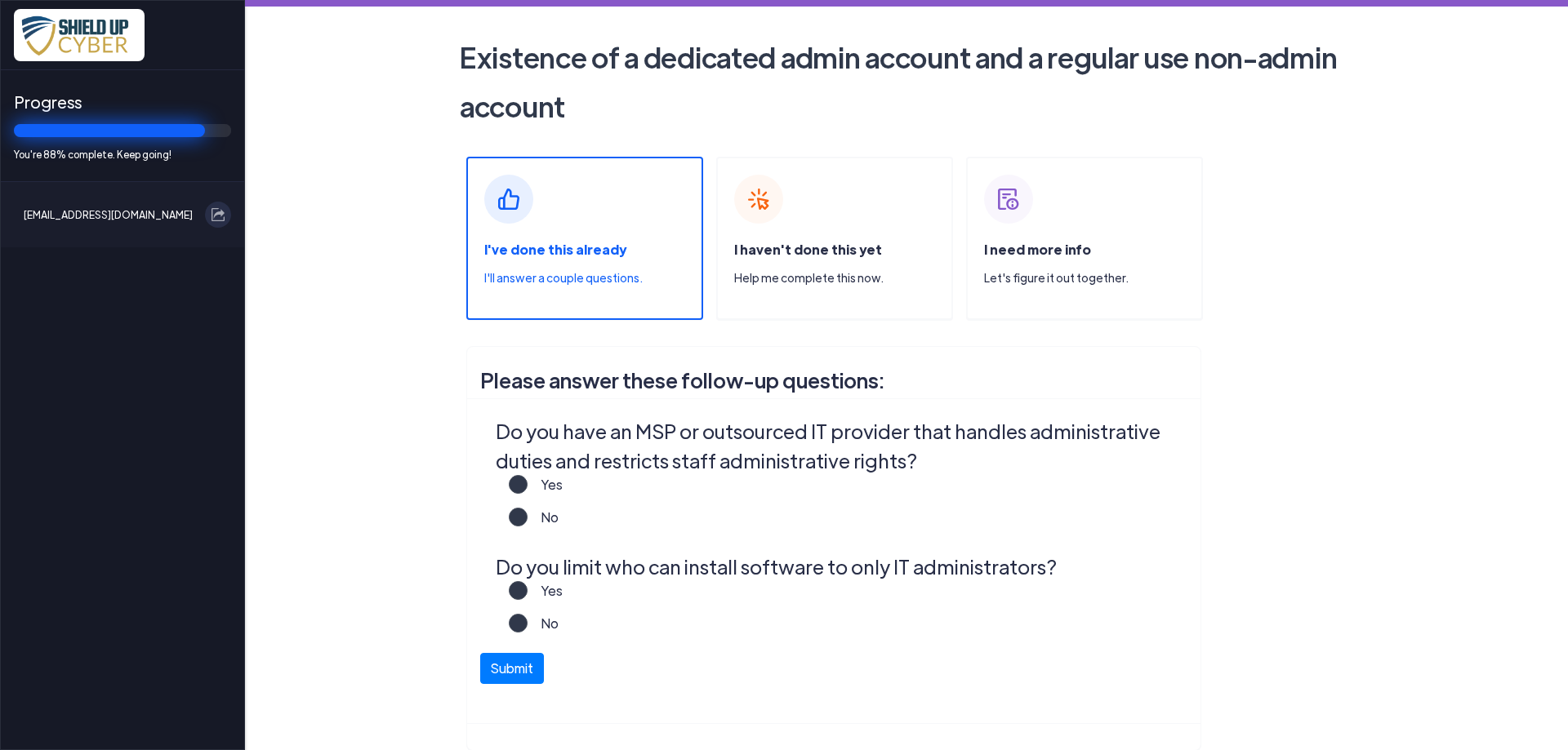
click at [527, 519] on label "No" at bounding box center [543, 524] width 31 height 33
click at [0, 0] on input "No" at bounding box center [0, 0] width 0 height 0
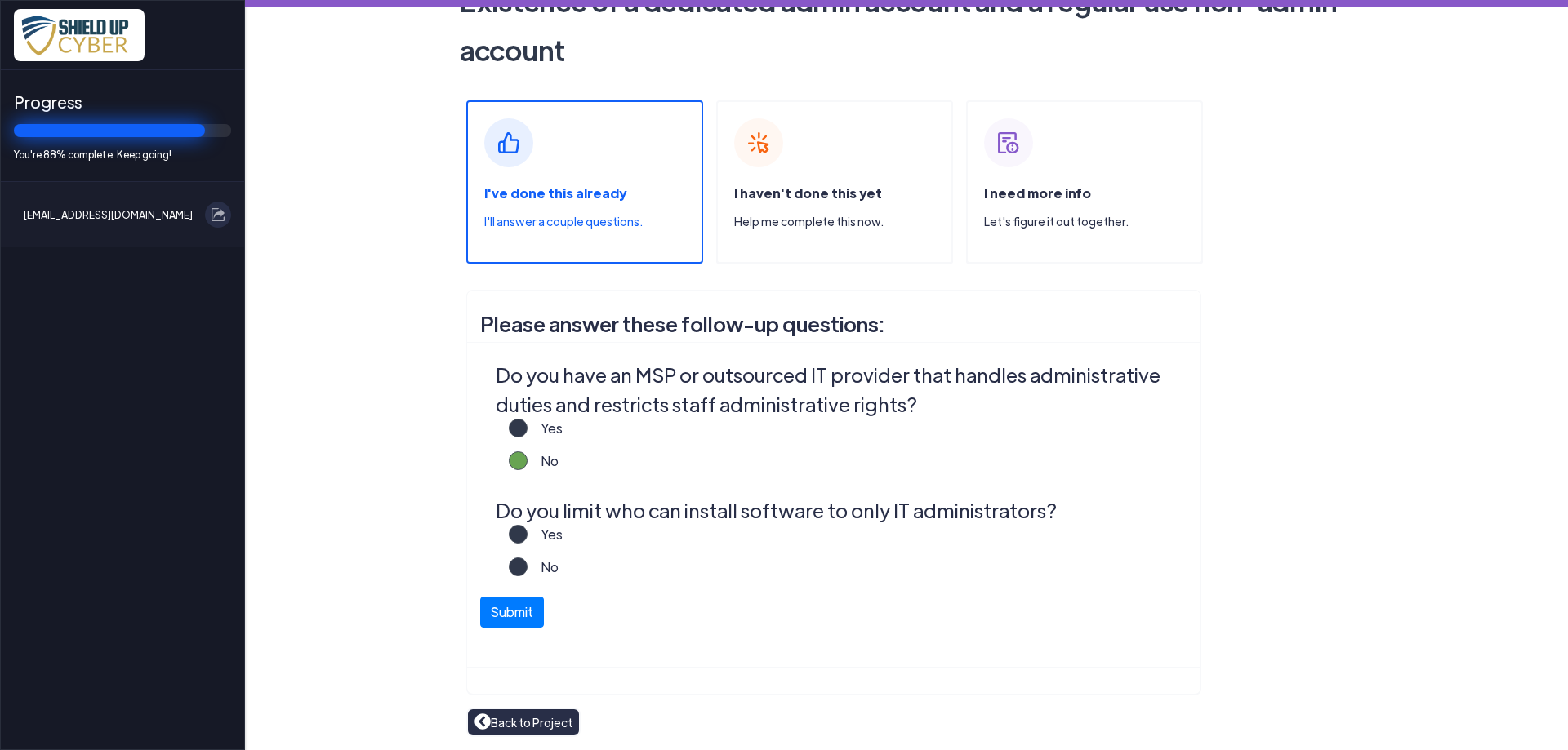
click at [549, 541] on label "Yes" at bounding box center [545, 542] width 36 height 33
click at [0, 0] on input "Yes" at bounding box center [0, 0] width 0 height 0
click at [514, 613] on button "Submit" at bounding box center [512, 608] width 64 height 31
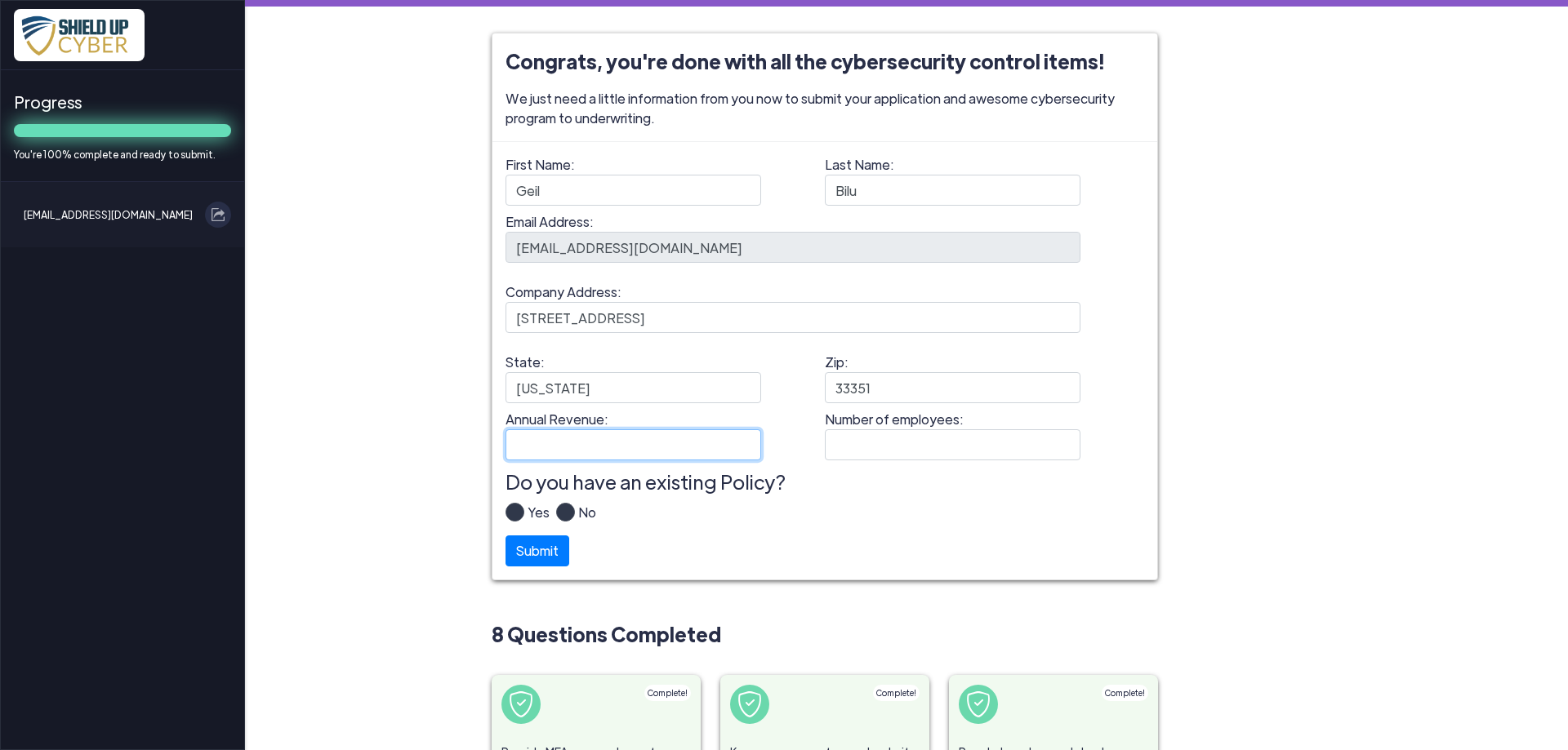
click at [590, 441] on input "Annual Revenue:" at bounding box center [633, 445] width 256 height 31
type input "572000"
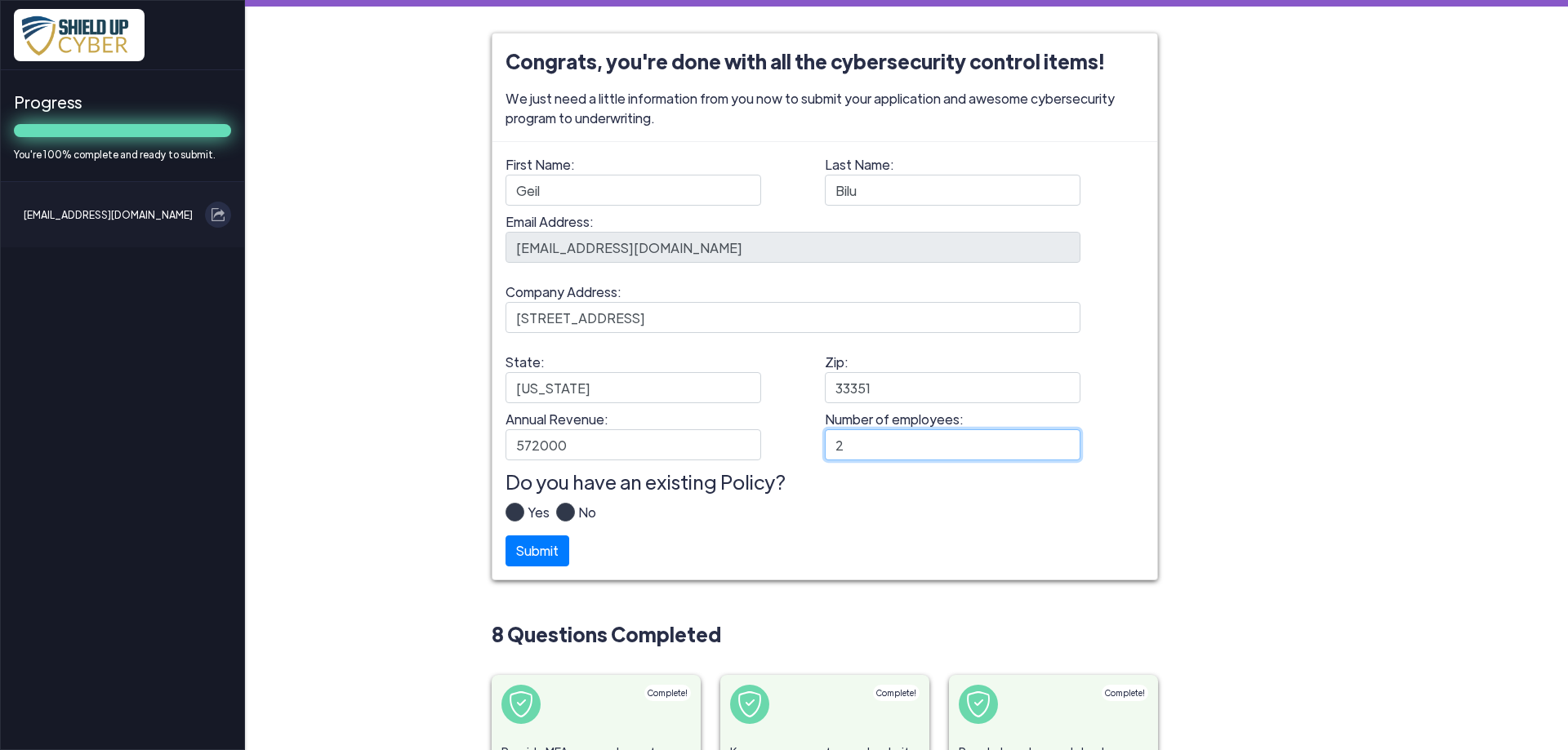
type input "2"
click at [524, 512] on label "Yes" at bounding box center [537, 520] width 25 height 33
click at [0, 0] on input "Yes" at bounding box center [0, 0] width 0 height 0
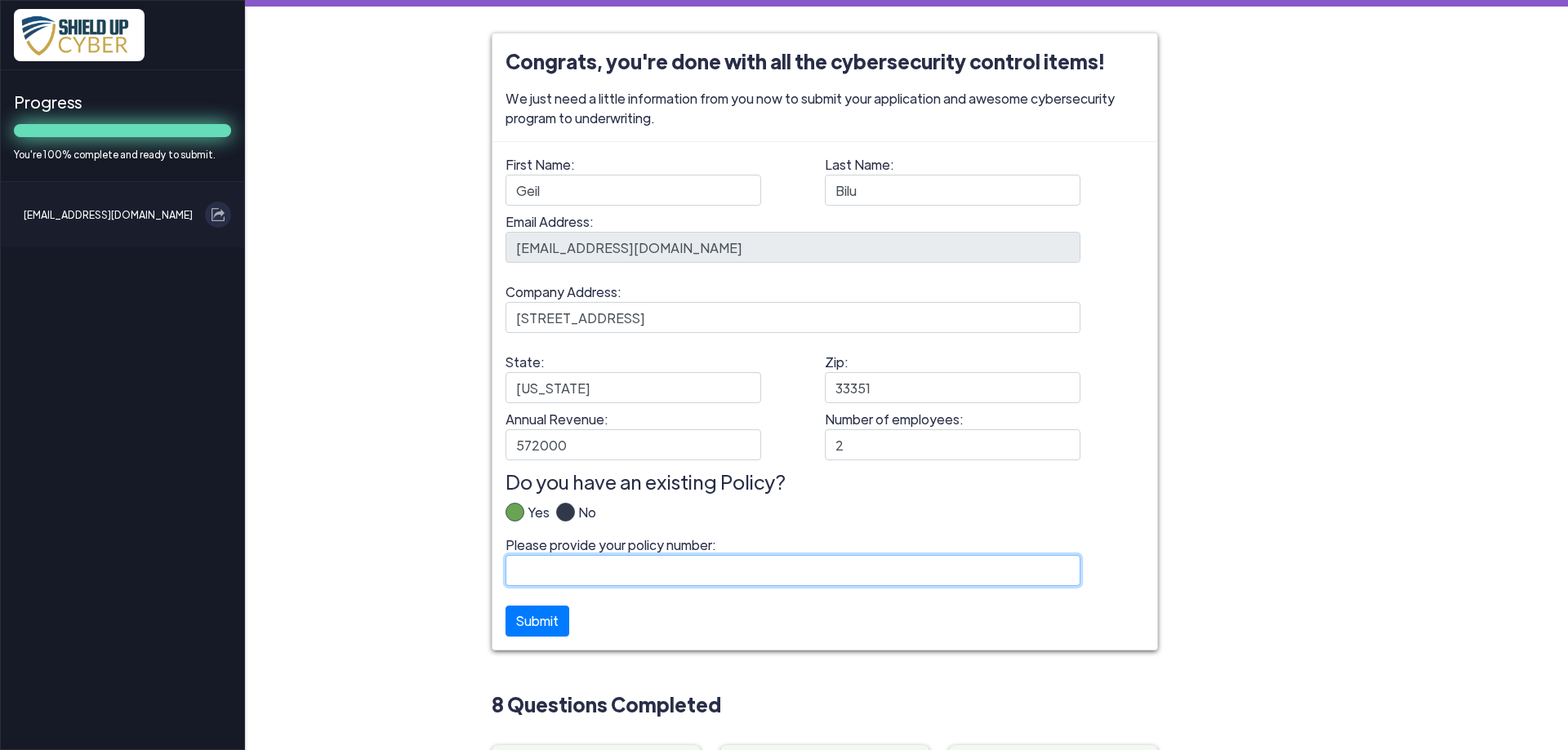
paste input "B10708YRS022-01"
type input "B10708YRS022-01"
click at [542, 625] on button "Submit" at bounding box center [537, 617] width 64 height 31
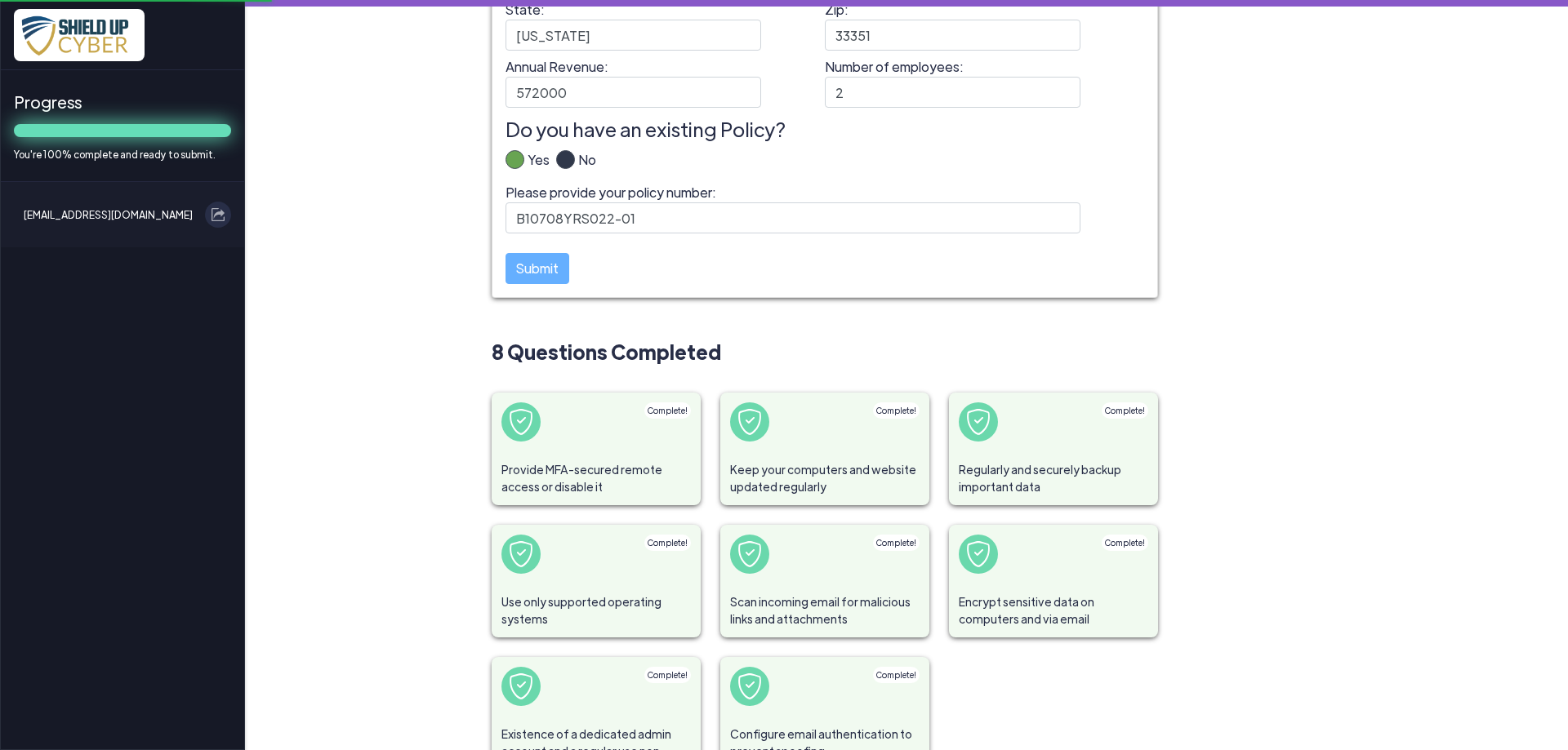
scroll to position [429, 0]
